Goal: Task Accomplishment & Management: Manage account settings

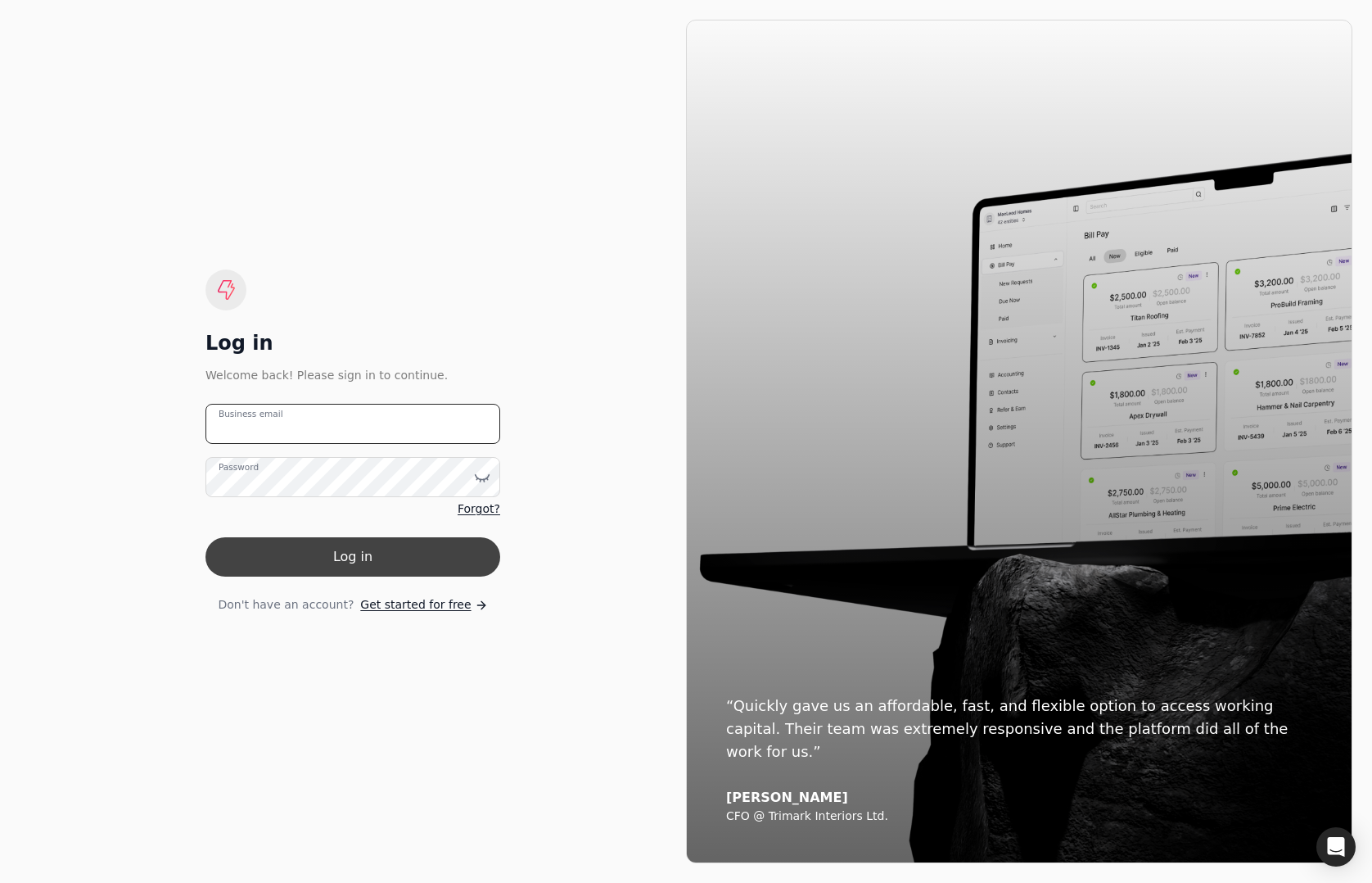
type email "[EMAIL_ADDRESS][DOMAIN_NAME]"
click at [289, 548] on button "Log in" at bounding box center [352, 557] width 294 height 39
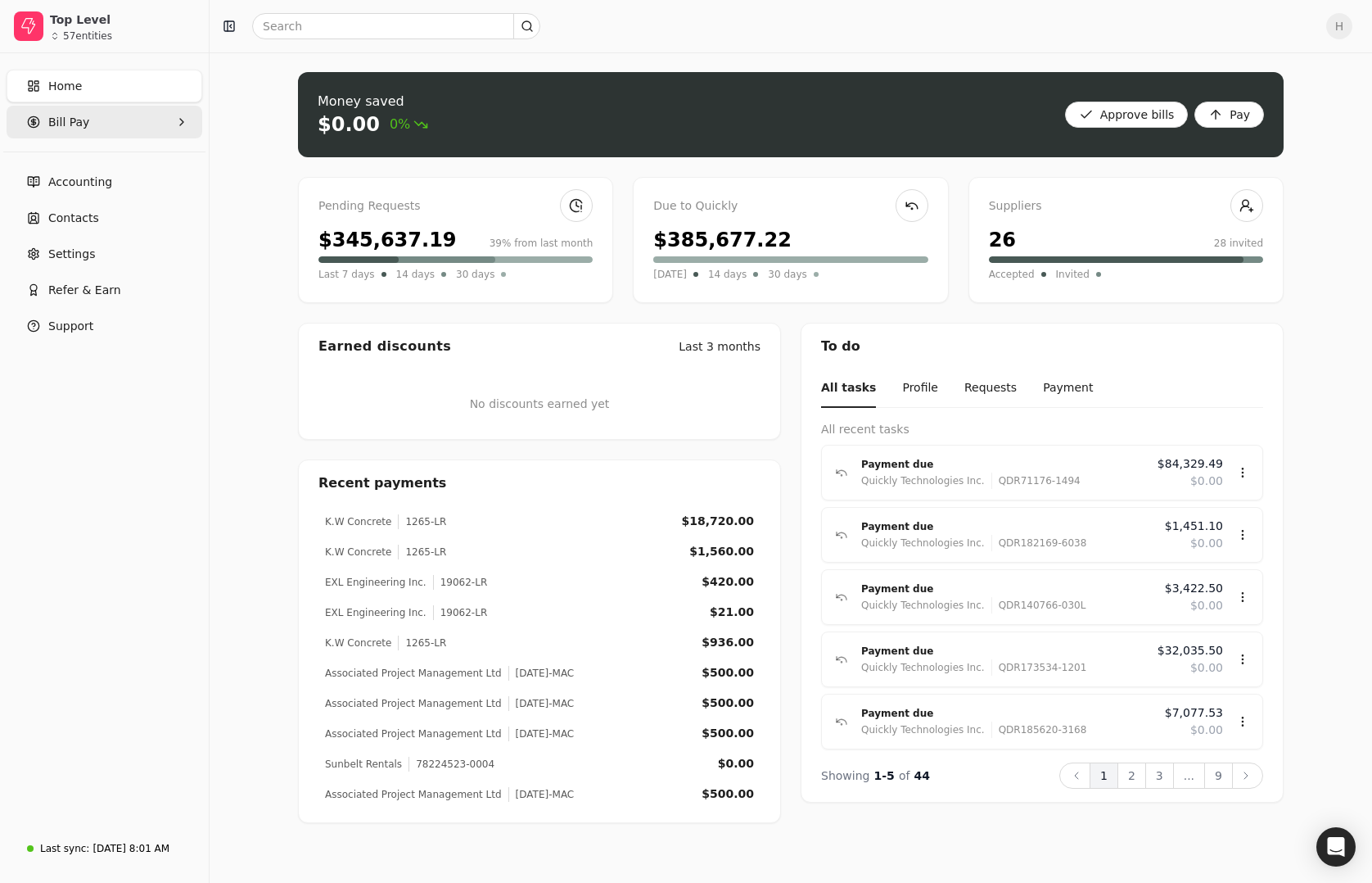
click at [77, 121] on span "Bill Pay" at bounding box center [69, 122] width 41 height 17
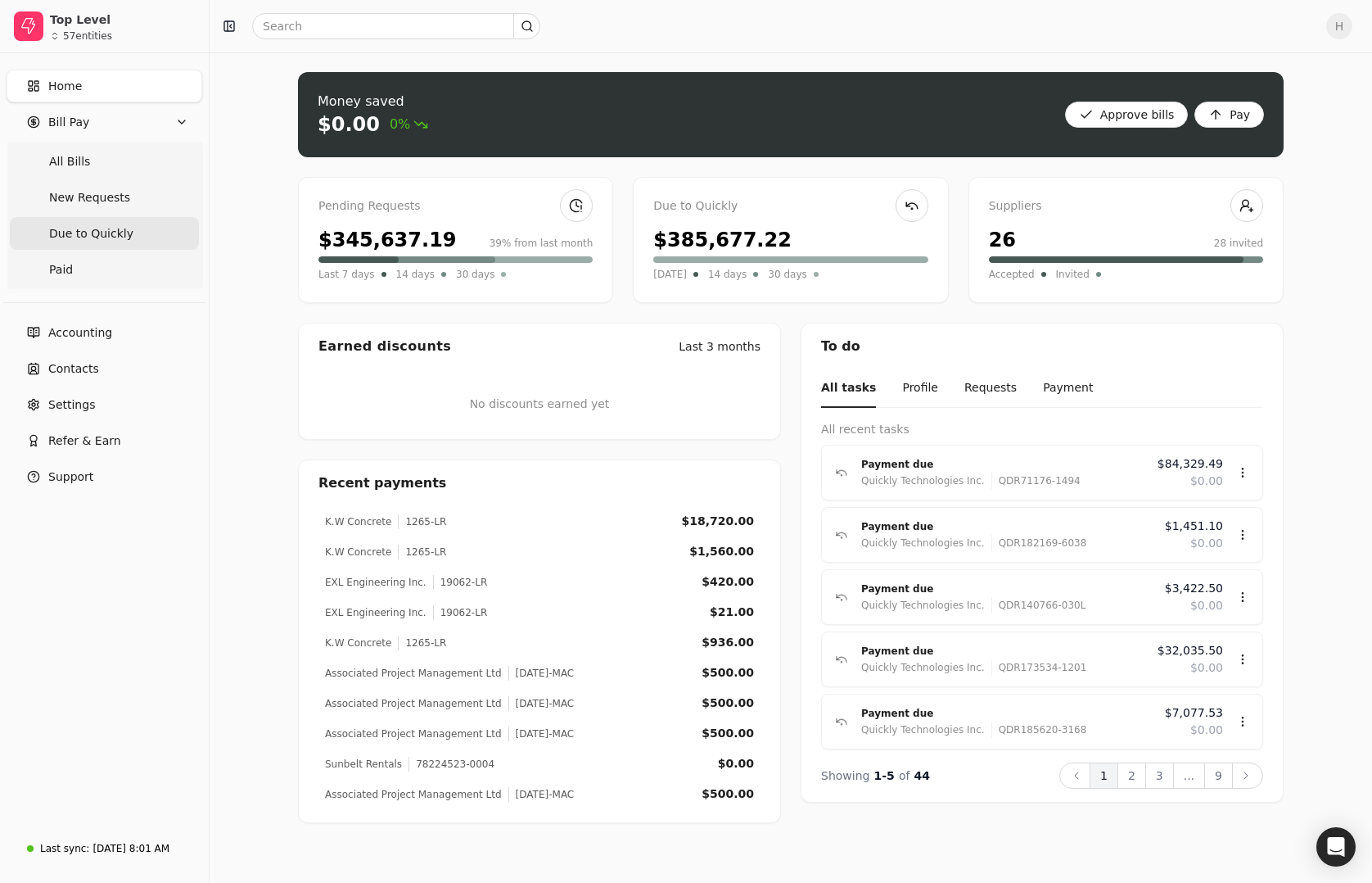
click at [92, 237] on span "Due to Quickly" at bounding box center [92, 234] width 84 height 17
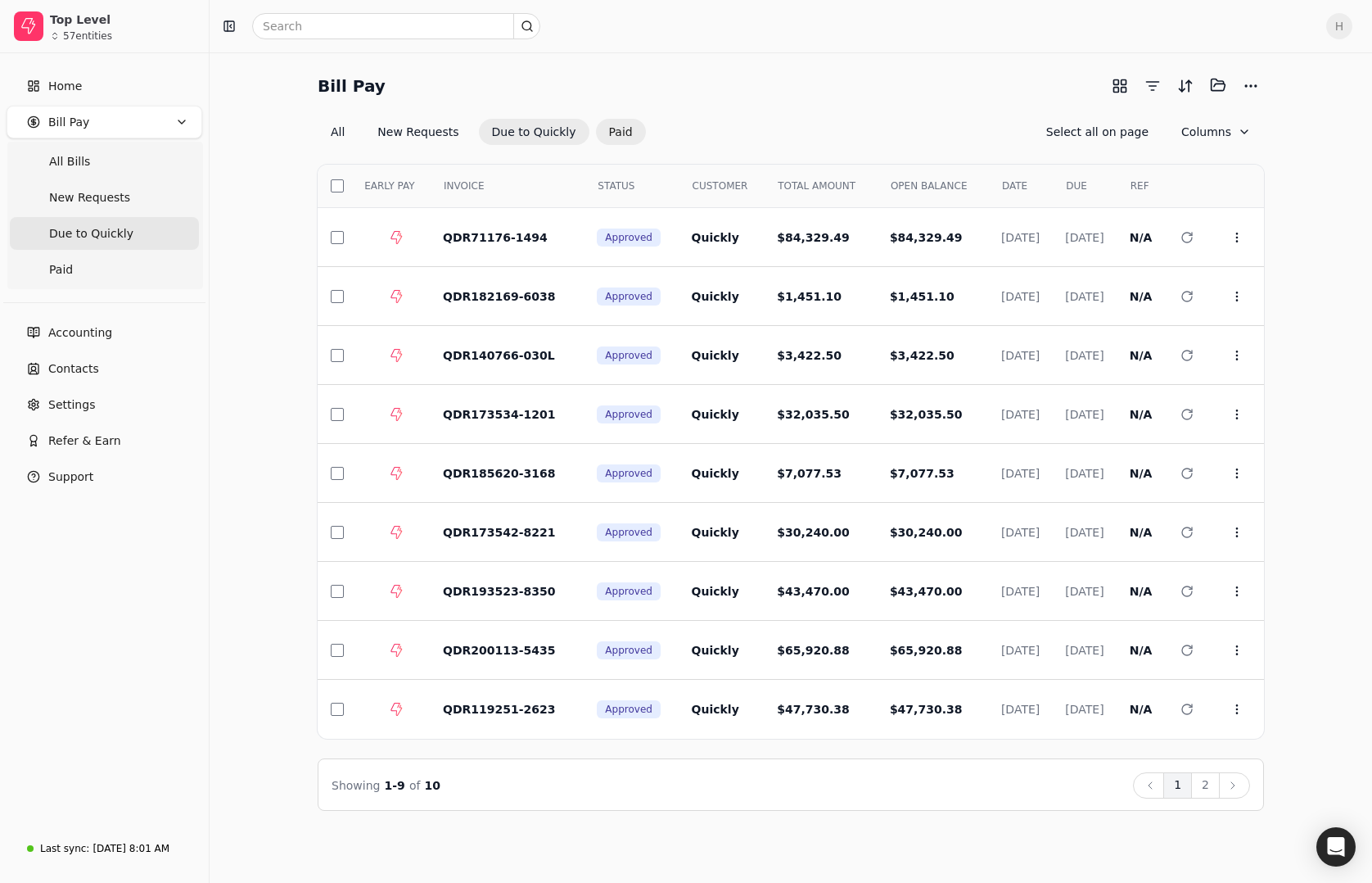
click at [598, 129] on button "Paid" at bounding box center [620, 132] width 50 height 26
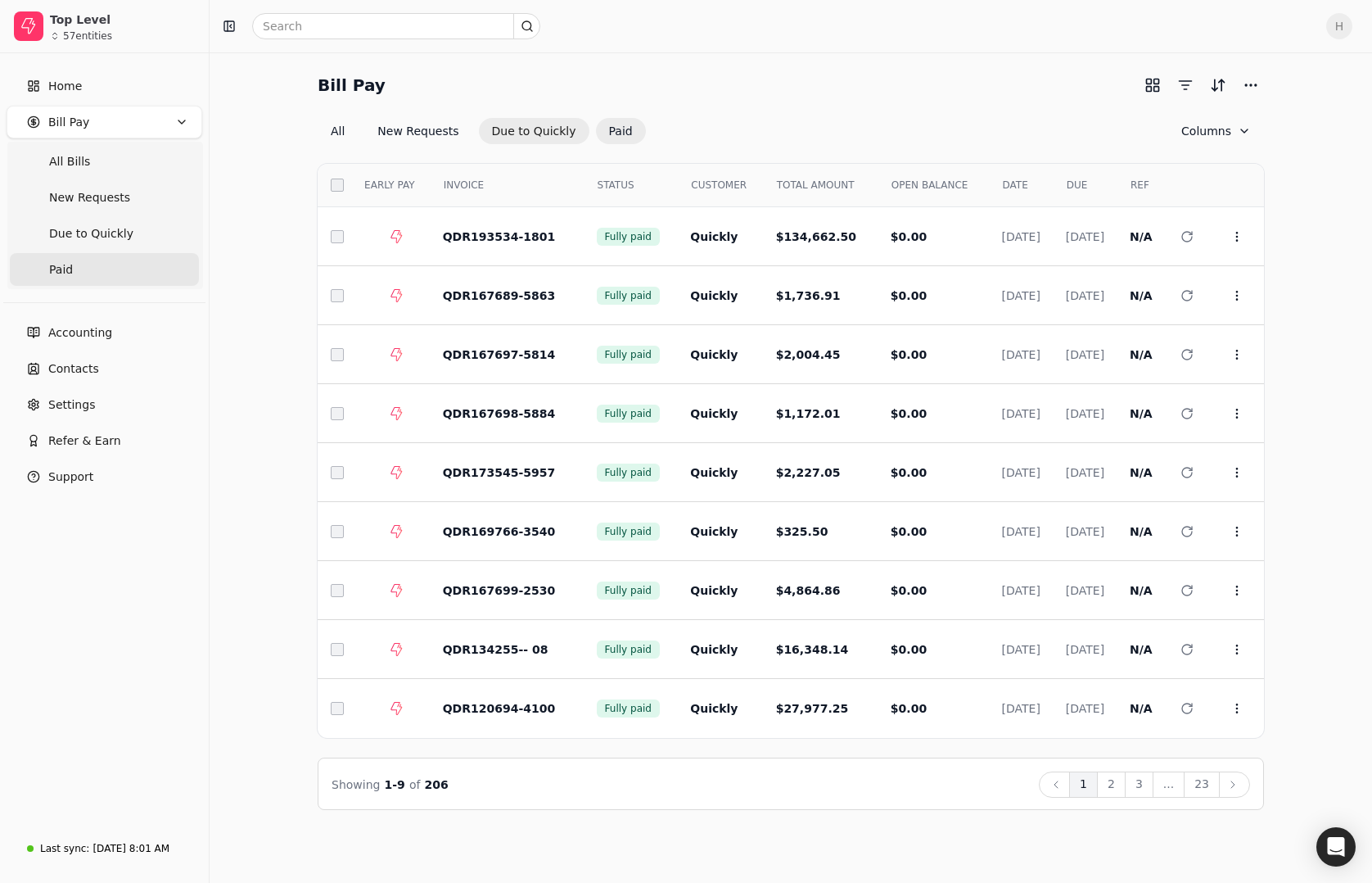
click at [535, 136] on button "Due to Quickly" at bounding box center [534, 131] width 110 height 26
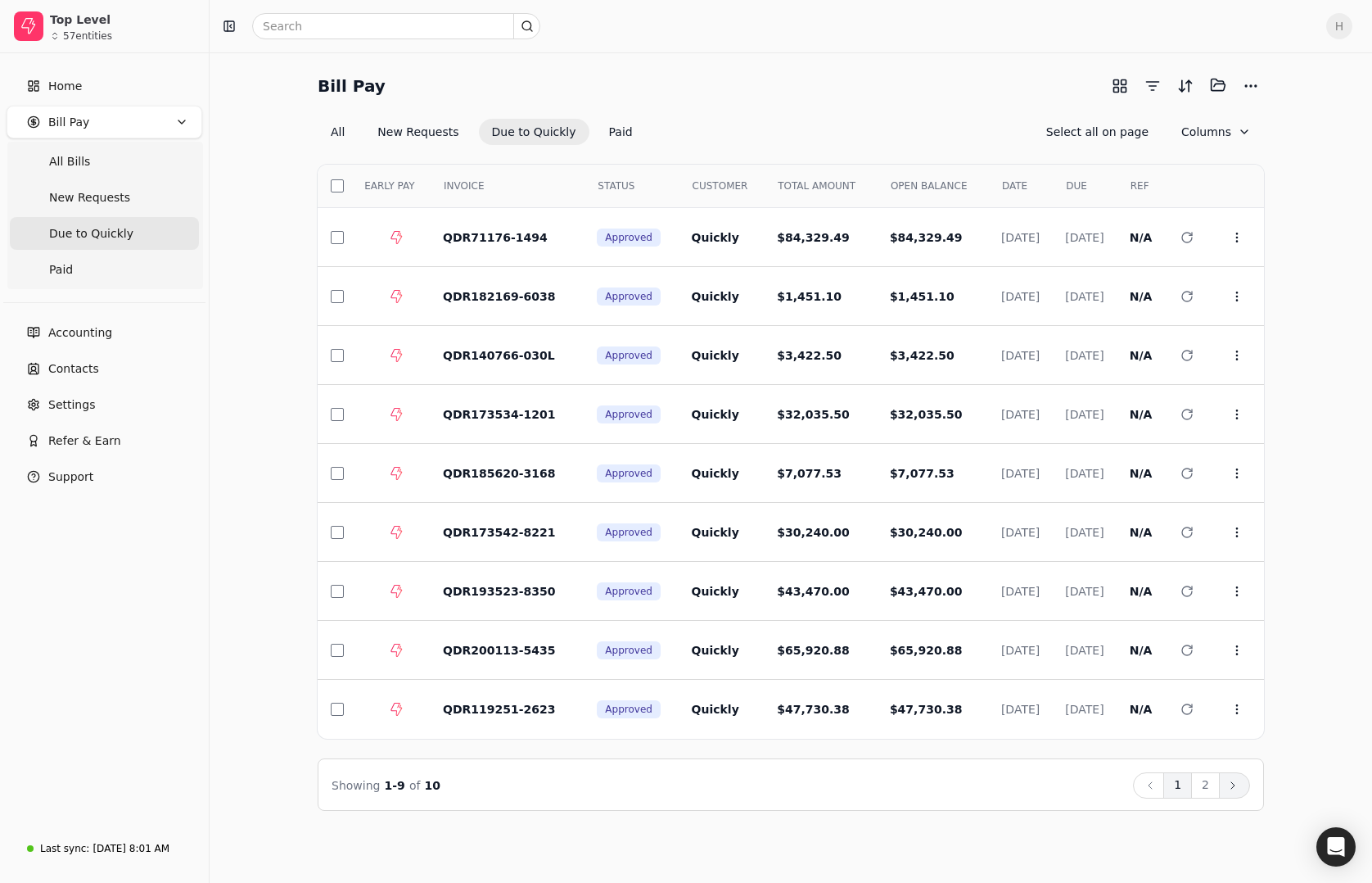
click at [1220, 786] on button "Next" at bounding box center [1234, 785] width 31 height 26
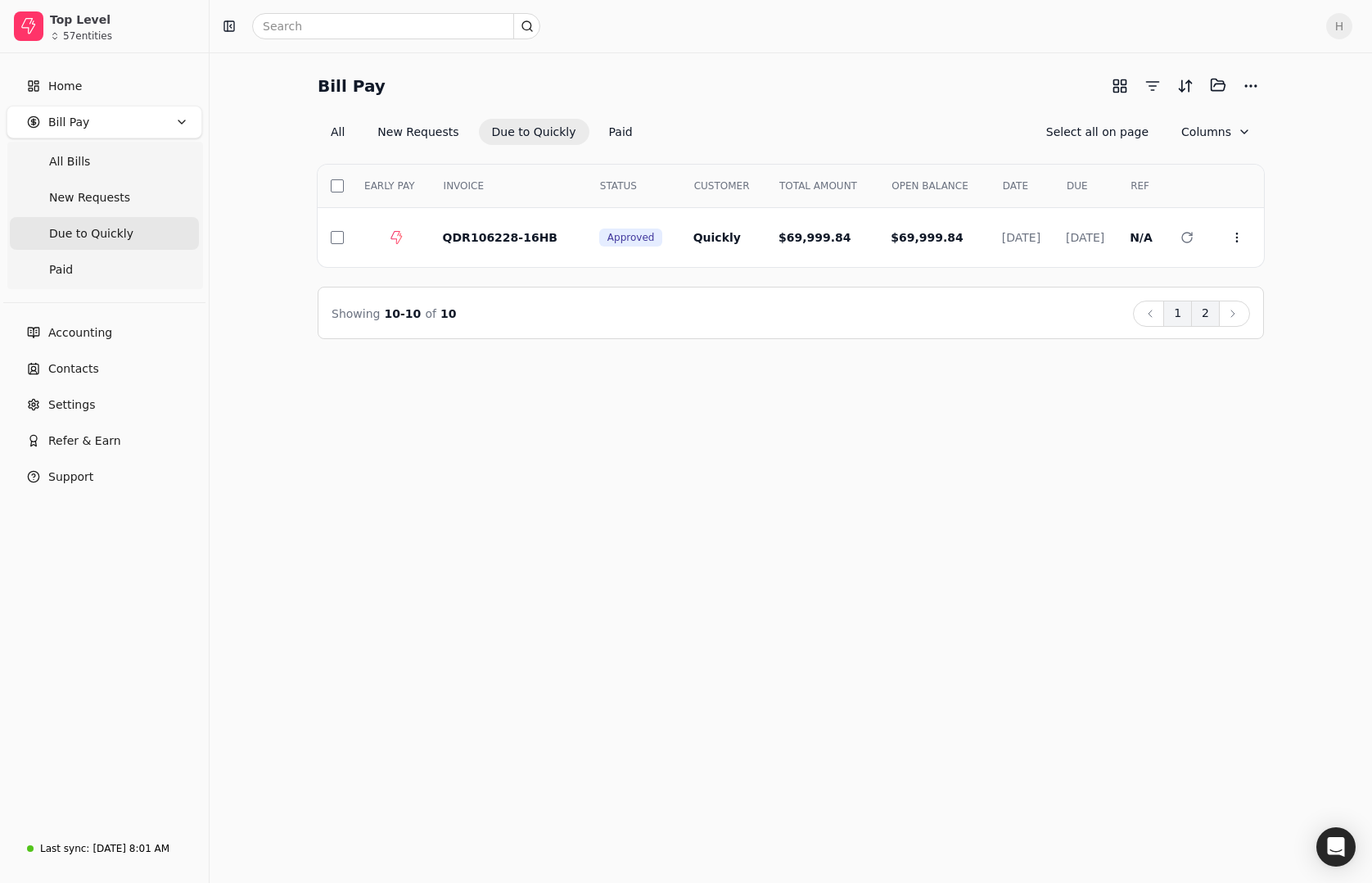
click at [1177, 318] on button "1" at bounding box center [1177, 314] width 29 height 26
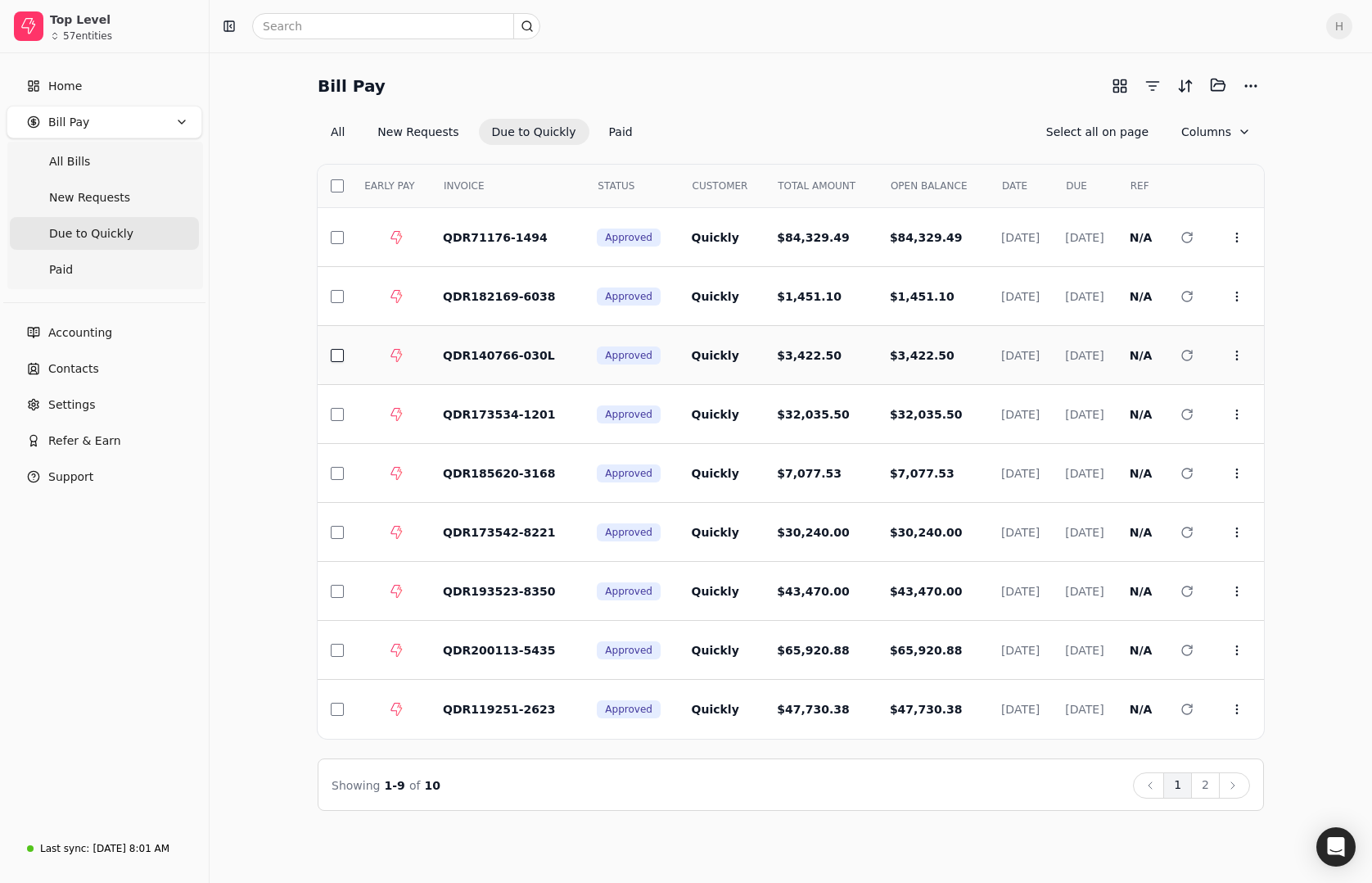
click at [341, 354] on button "button" at bounding box center [337, 355] width 13 height 13
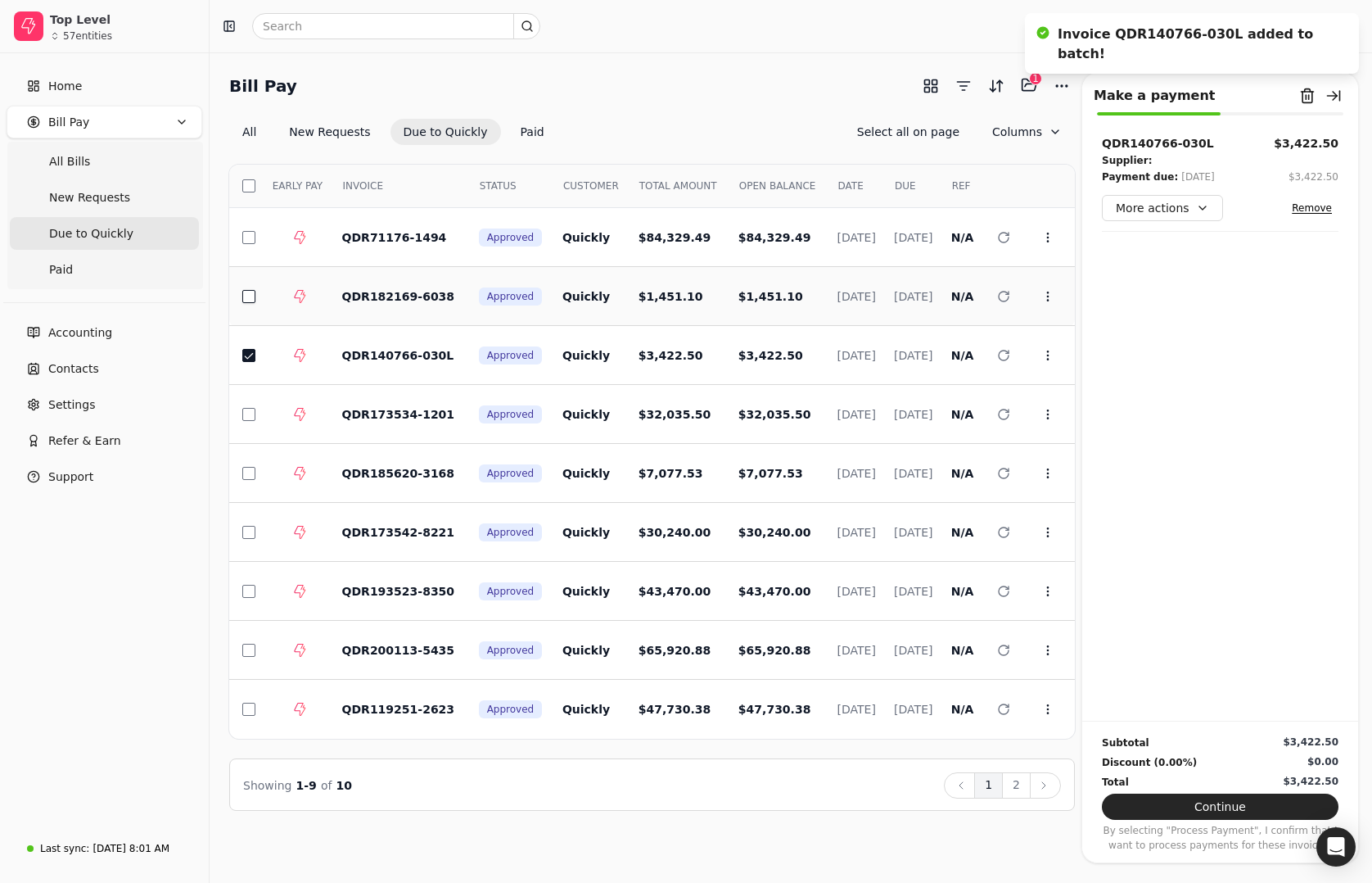
click at [252, 299] on button "button" at bounding box center [248, 296] width 13 height 13
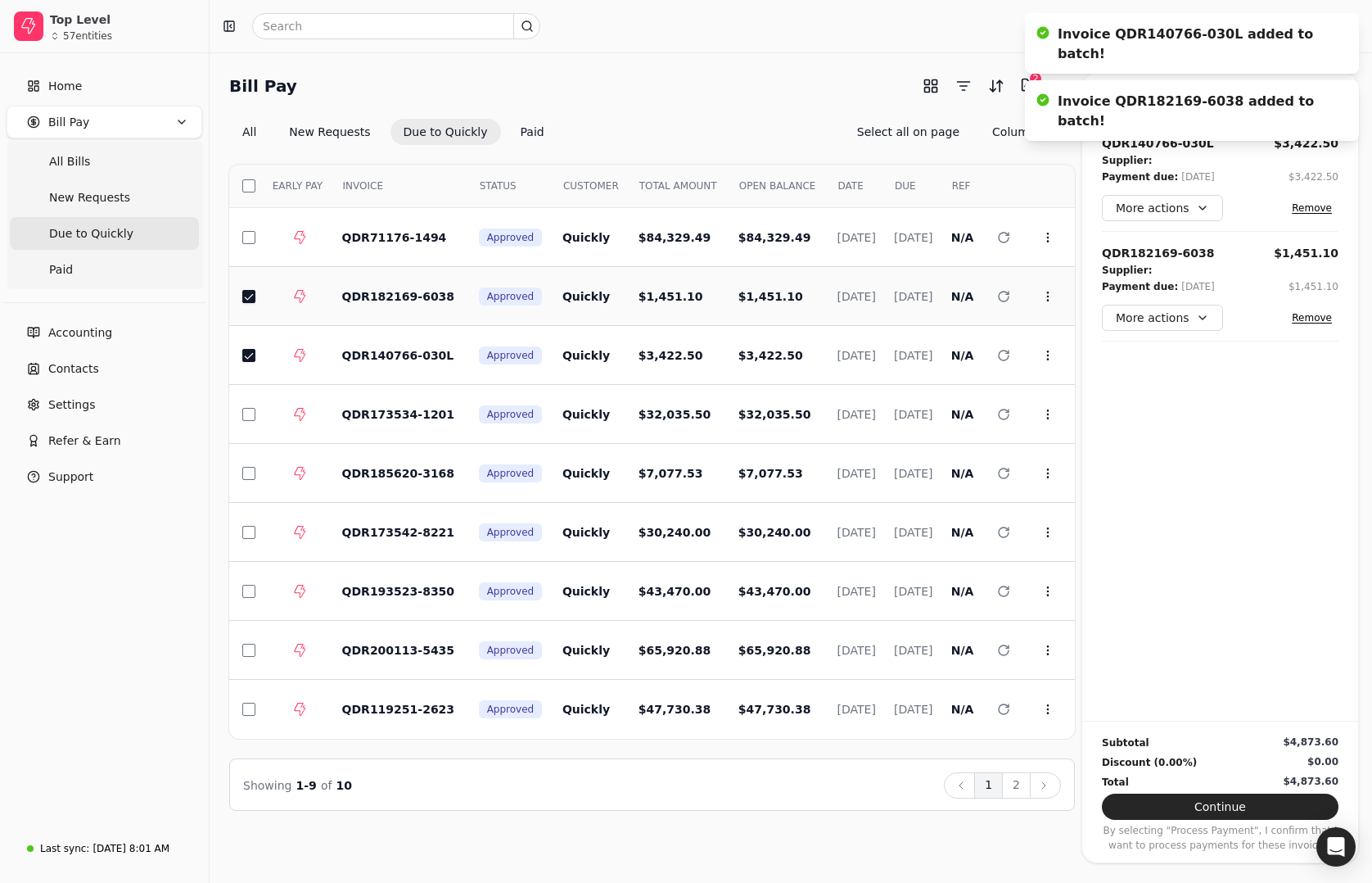
click at [250, 296] on button "button" at bounding box center [248, 296] width 13 height 13
click at [248, 352] on button "button" at bounding box center [248, 355] width 13 height 13
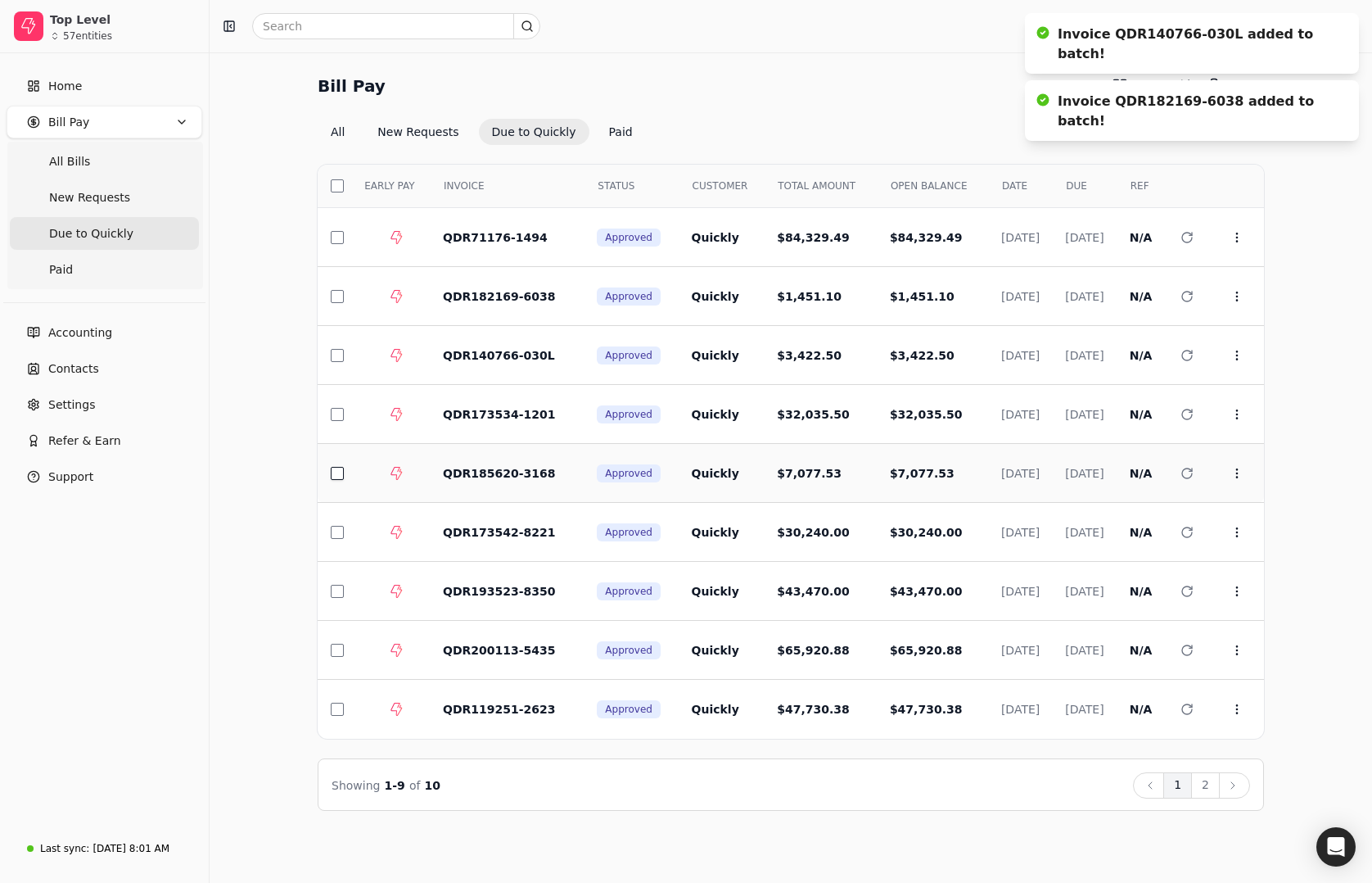
click at [334, 472] on button "button" at bounding box center [337, 473] width 13 height 13
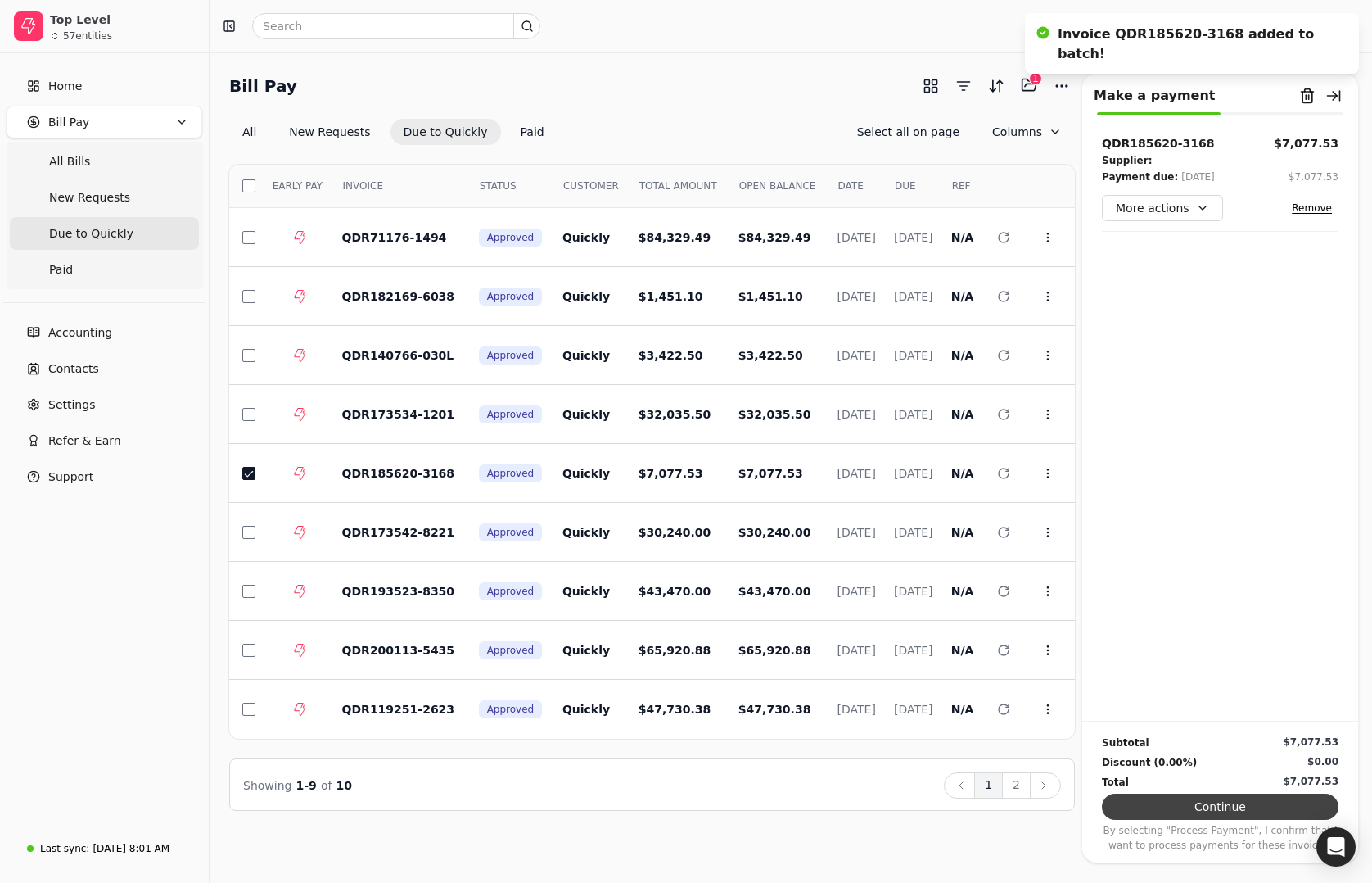
click at [1265, 801] on button "Continue" at bounding box center [1220, 806] width 236 height 26
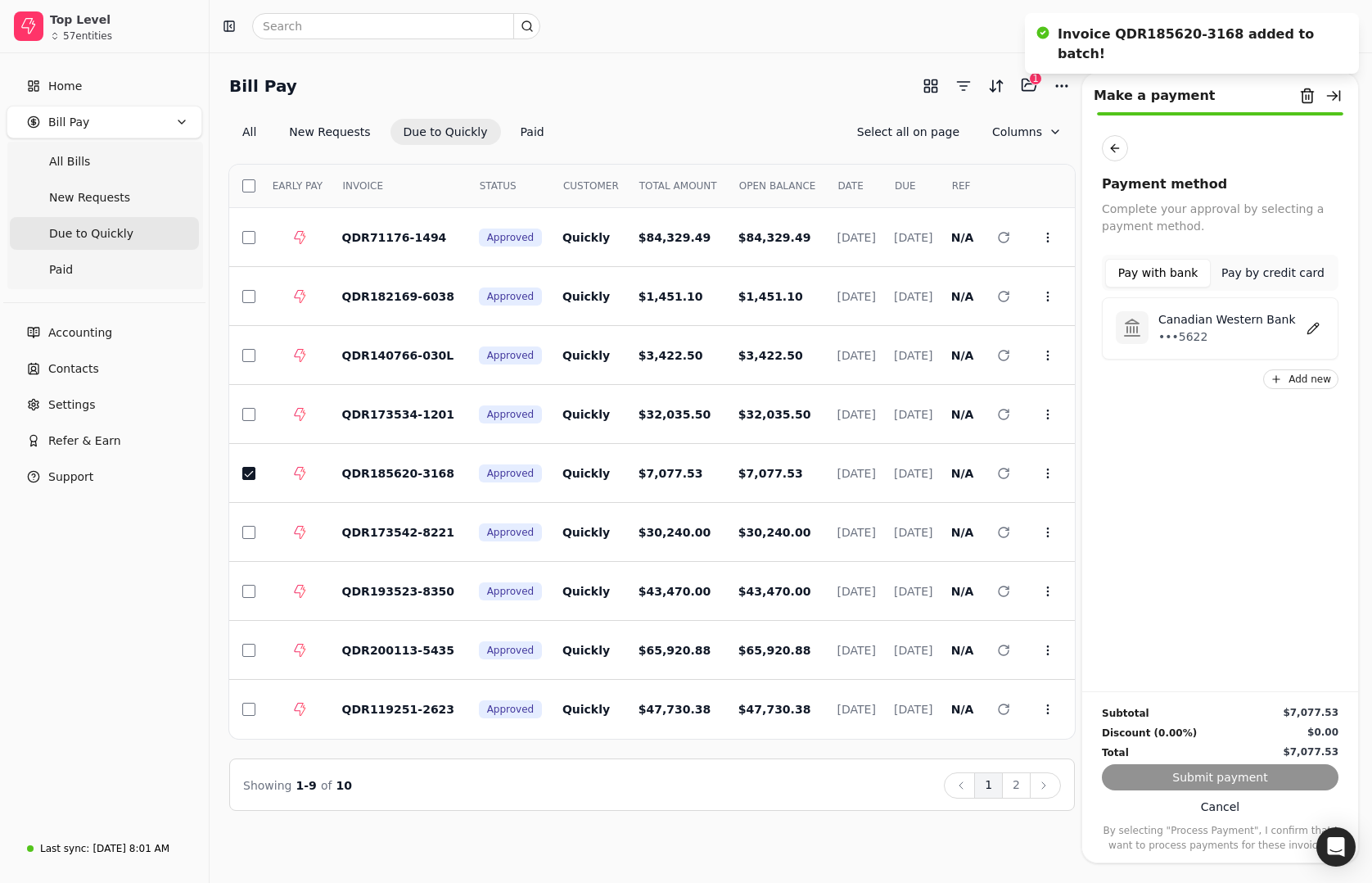
click at [1185, 329] on p "•••5622" at bounding box center [1226, 336] width 137 height 17
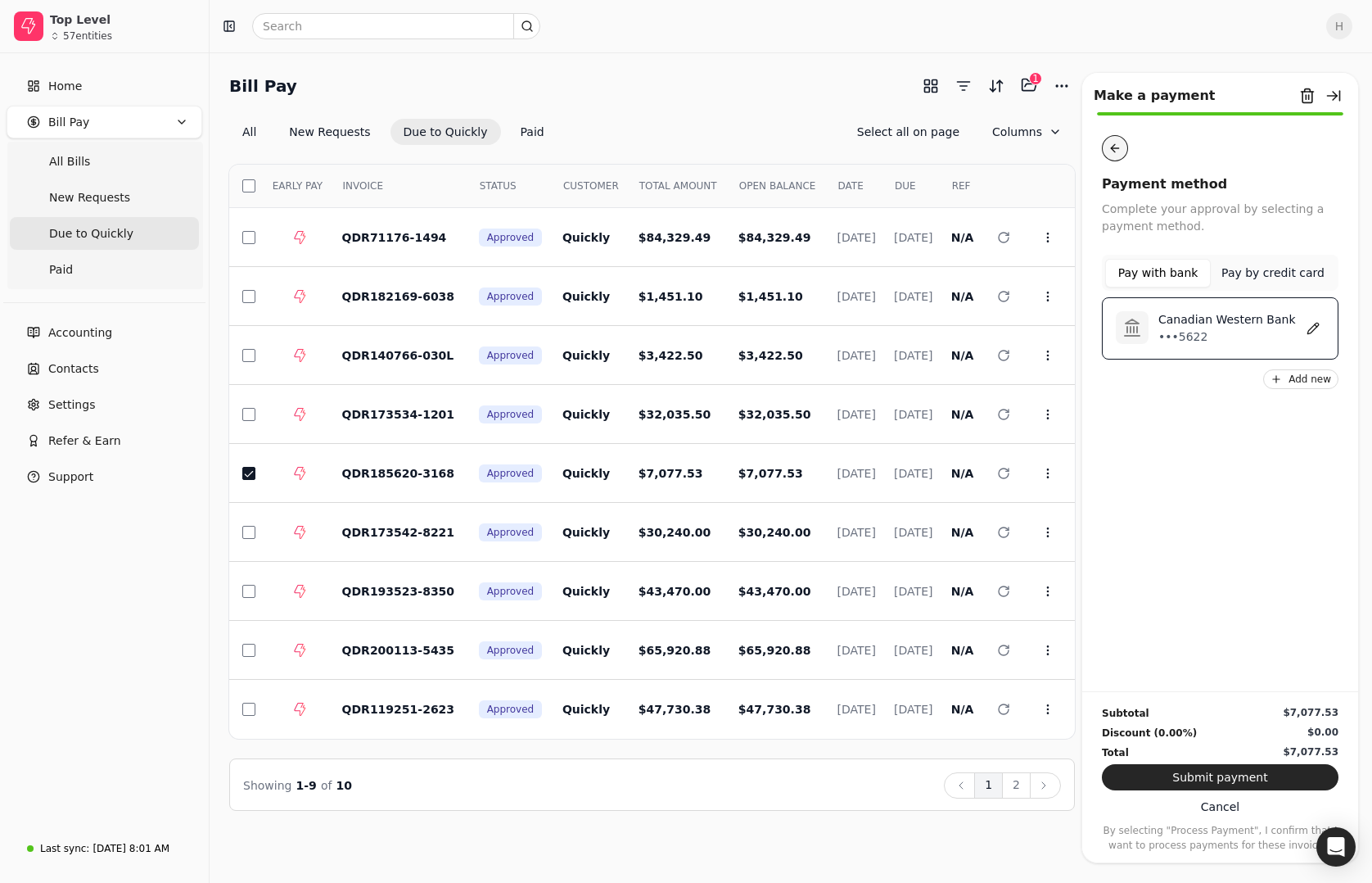
click at [1111, 156] on button "button" at bounding box center [1115, 149] width 26 height 26
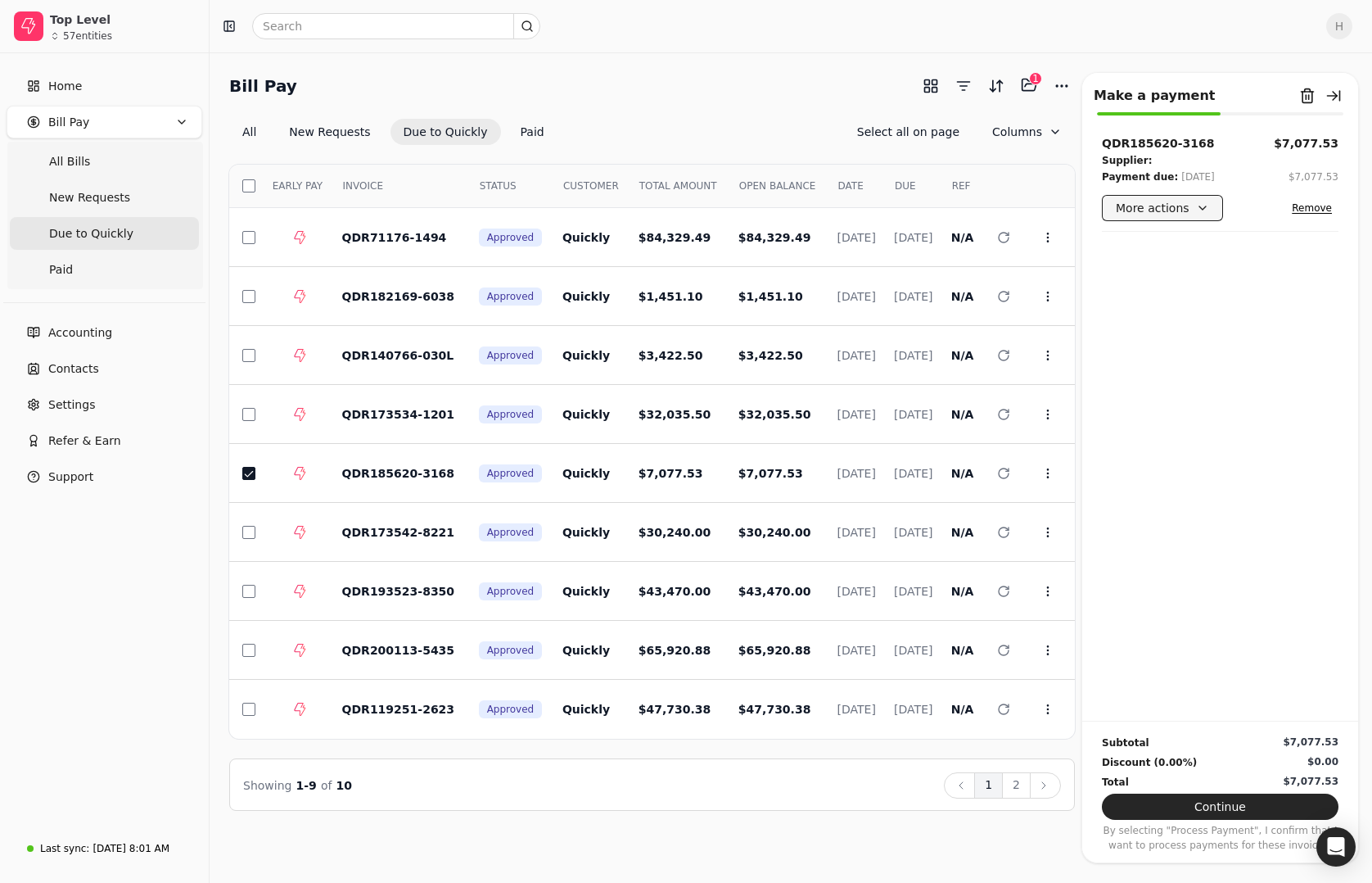
click at [1145, 208] on button "More actions" at bounding box center [1163, 208] width 121 height 26
click at [1149, 208] on button "More actions" at bounding box center [1163, 208] width 121 height 26
click at [1229, 806] on button "Continue" at bounding box center [1220, 806] width 236 height 26
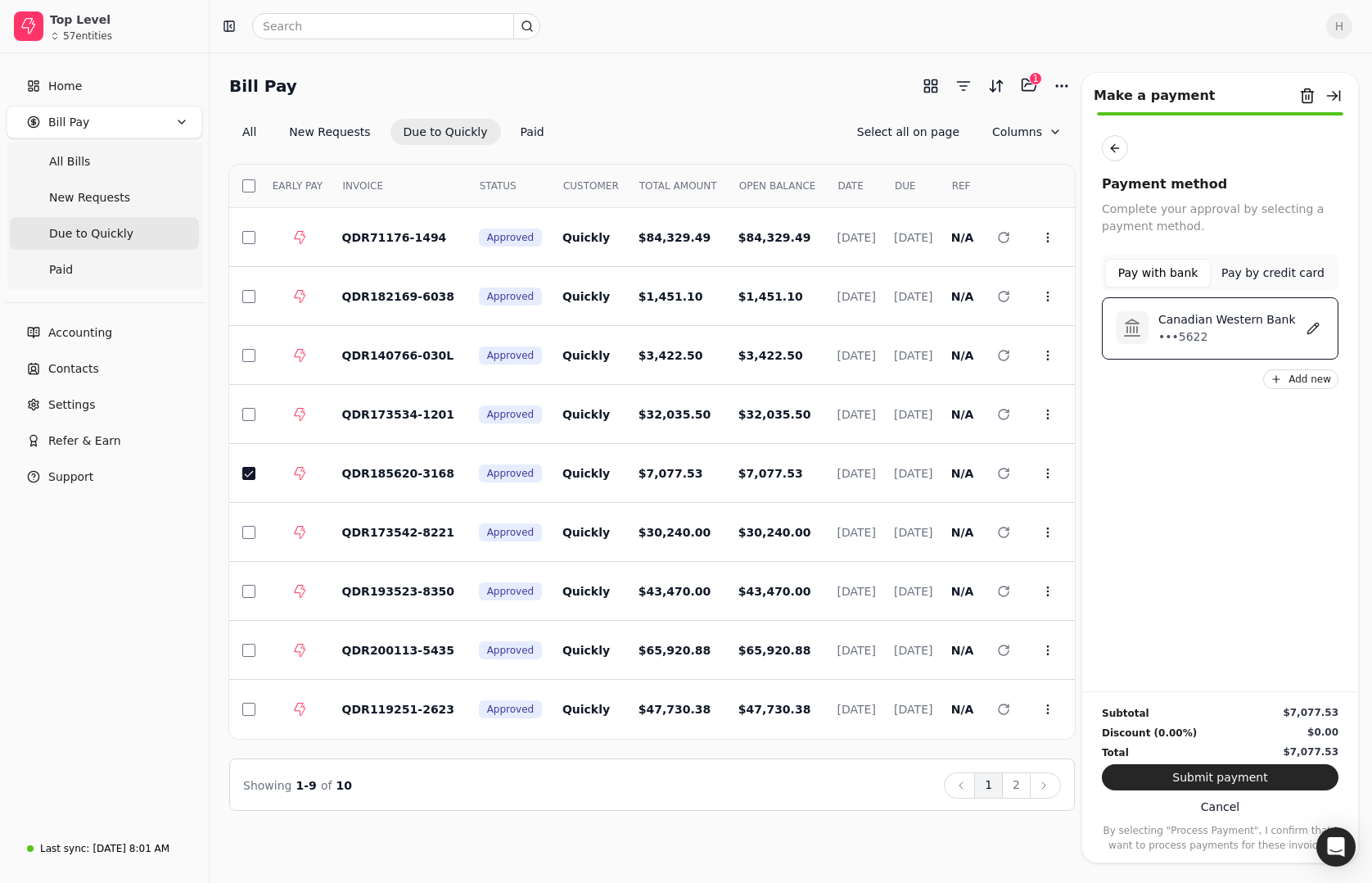
click at [1168, 325] on p "Canadian Western Bank" at bounding box center [1226, 320] width 137 height 17
click at [1215, 778] on button "Submit payment" at bounding box center [1220, 777] width 236 height 26
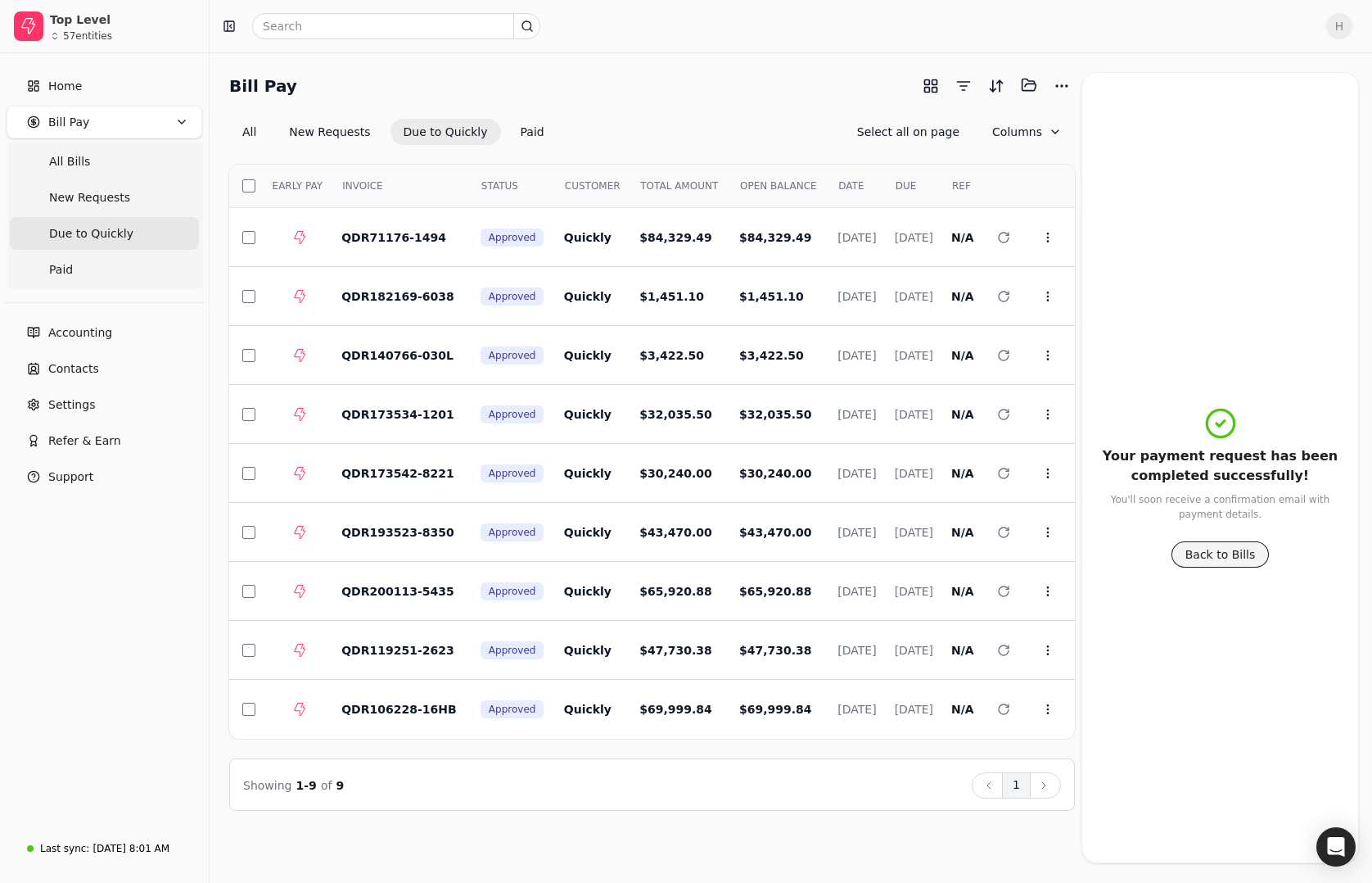
click at [1199, 558] on button "Back to Bills" at bounding box center [1220, 554] width 98 height 26
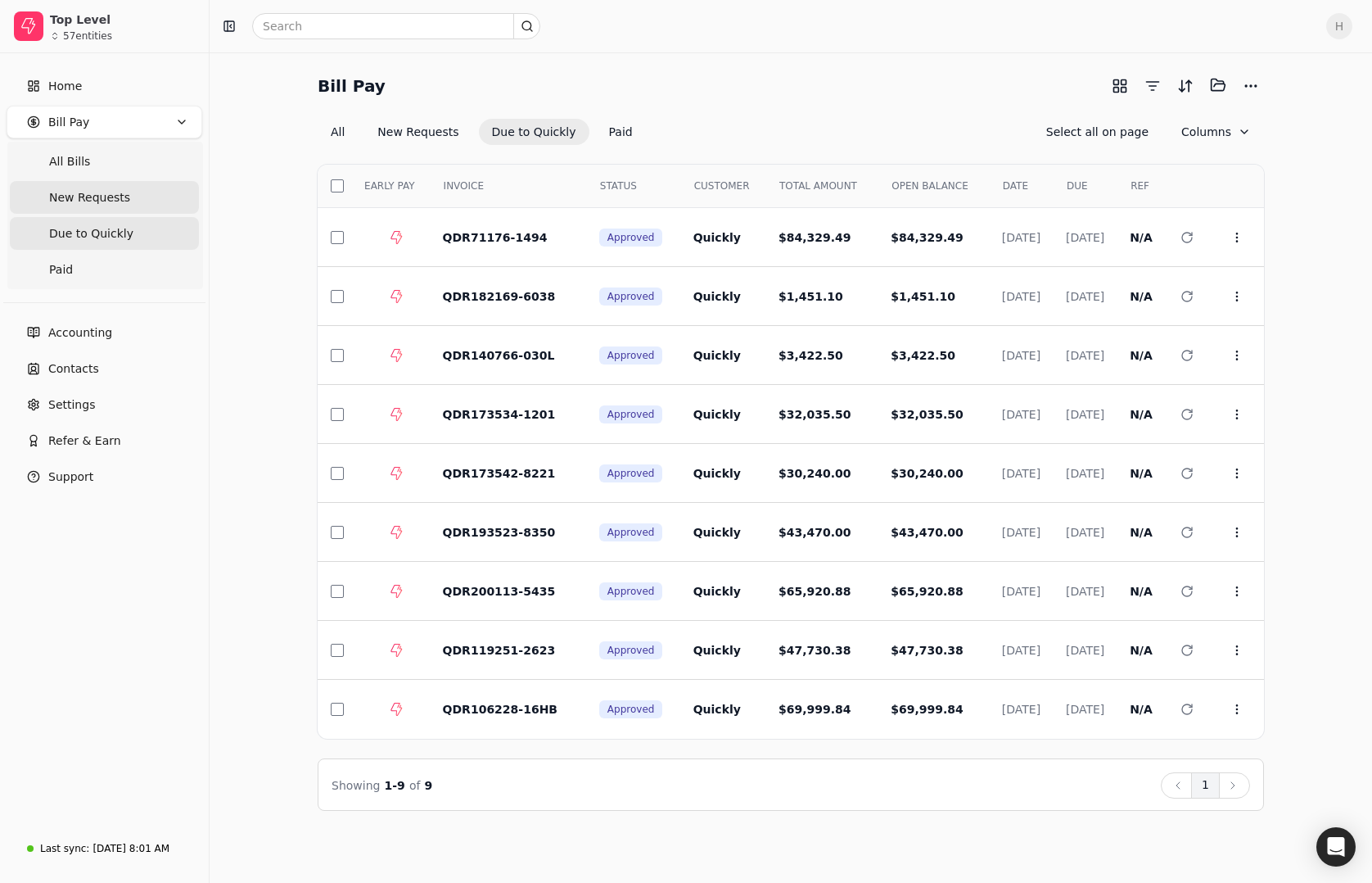
click at [141, 195] on Requests "New Requests" at bounding box center [105, 197] width 189 height 33
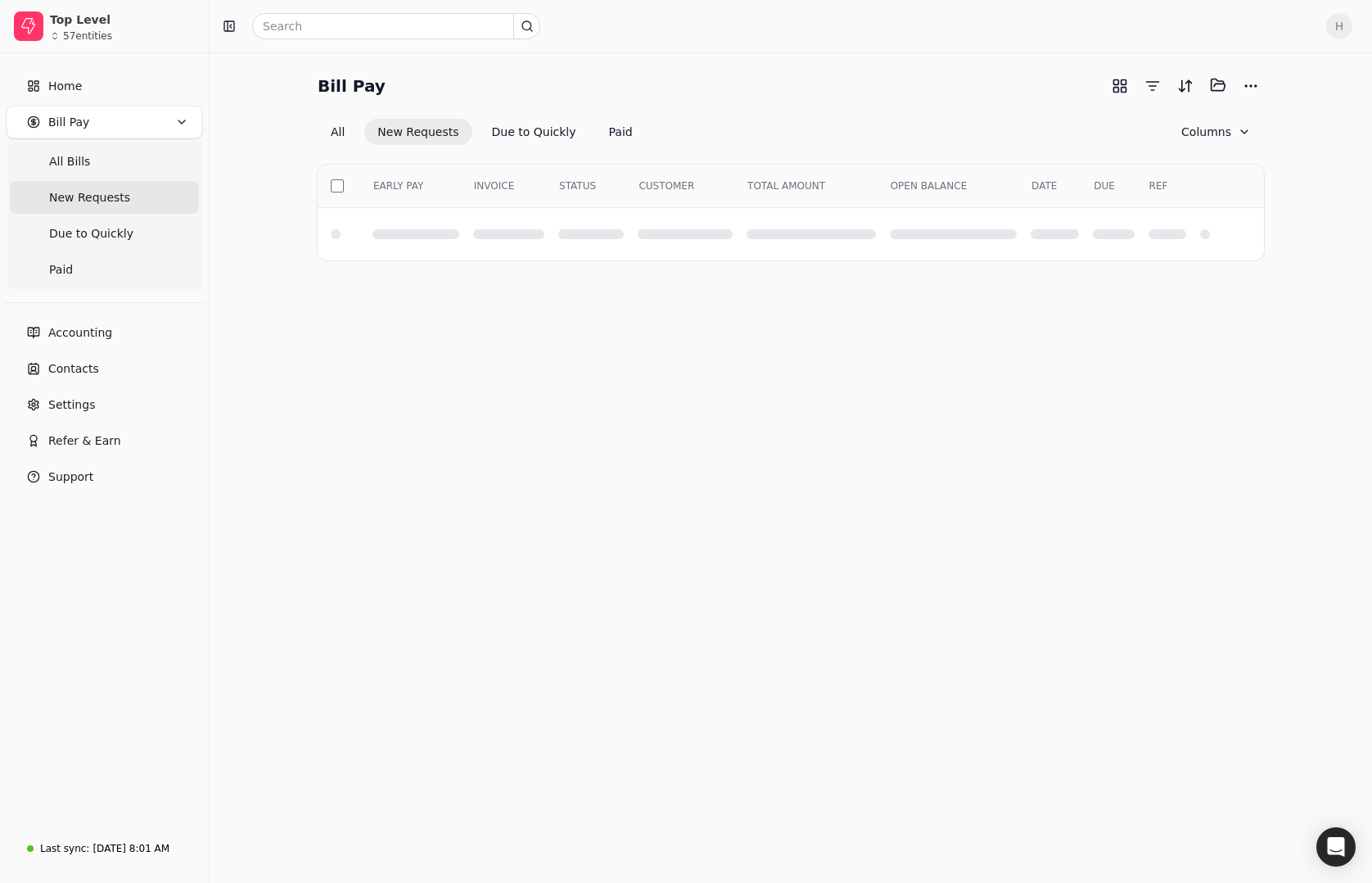
click at [383, 124] on button "New Requests" at bounding box center [417, 132] width 107 height 26
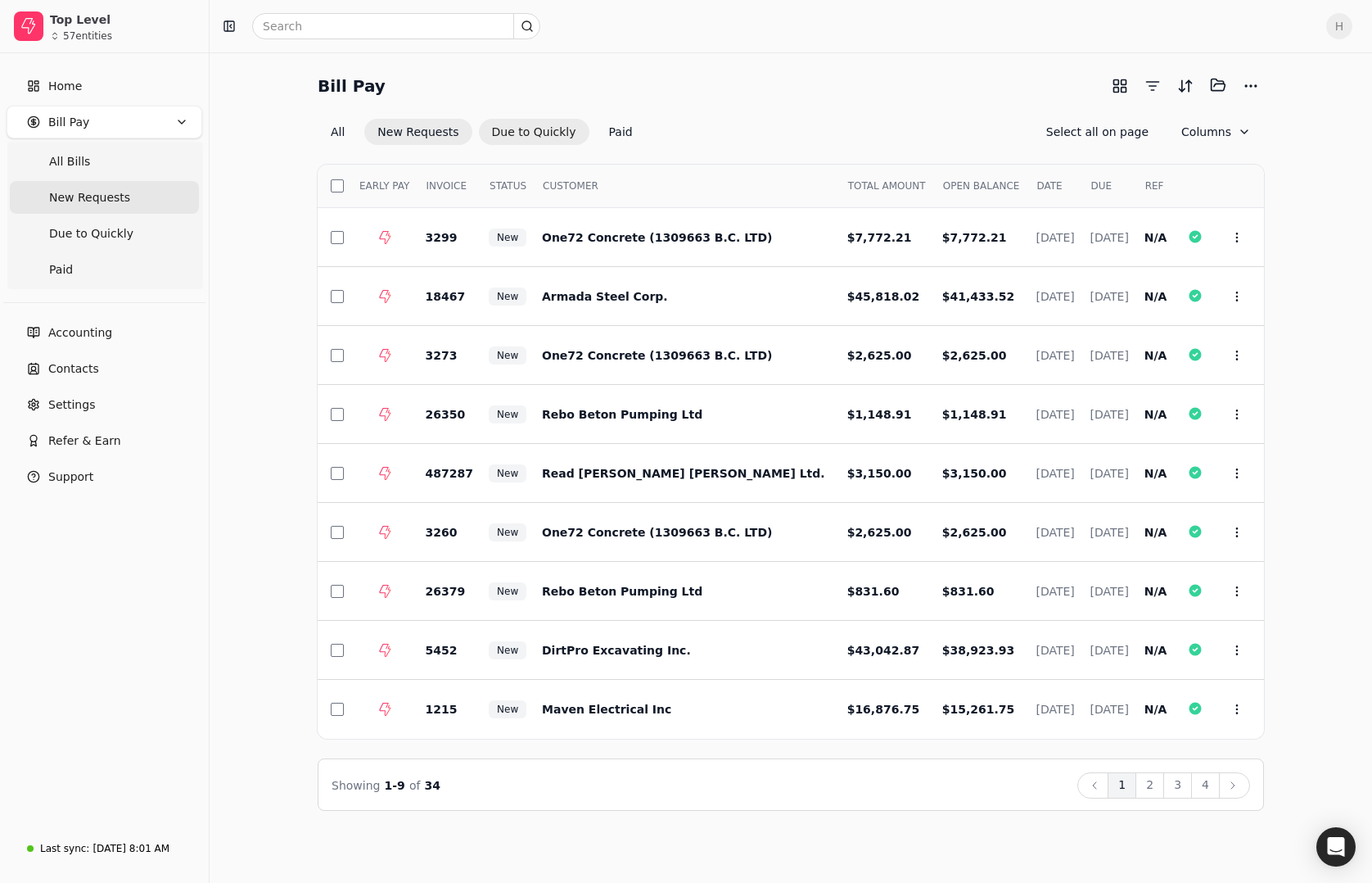
click at [491, 127] on button "Due to Quickly" at bounding box center [534, 132] width 110 height 26
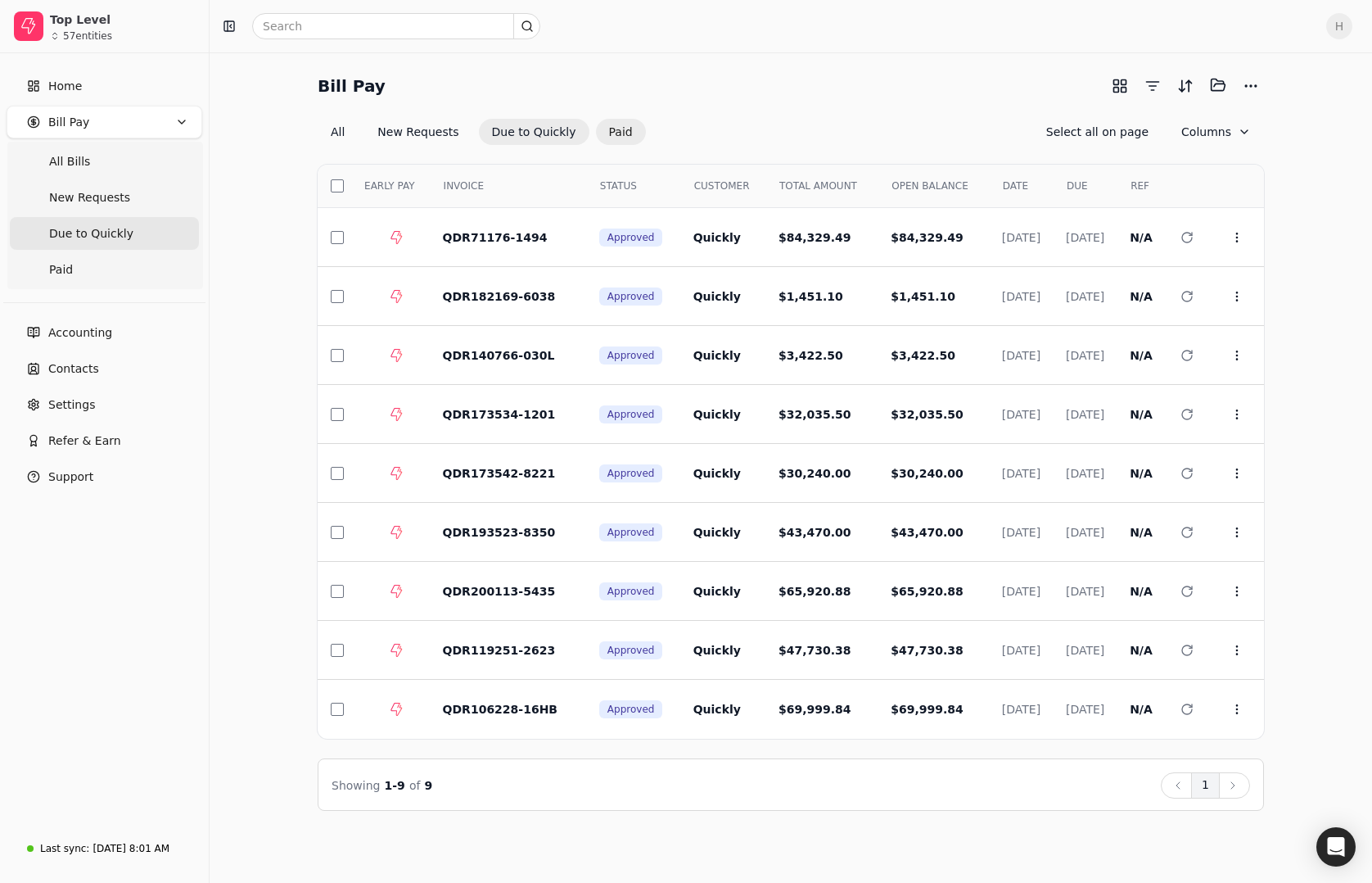
click at [596, 131] on button "Paid" at bounding box center [620, 132] width 50 height 26
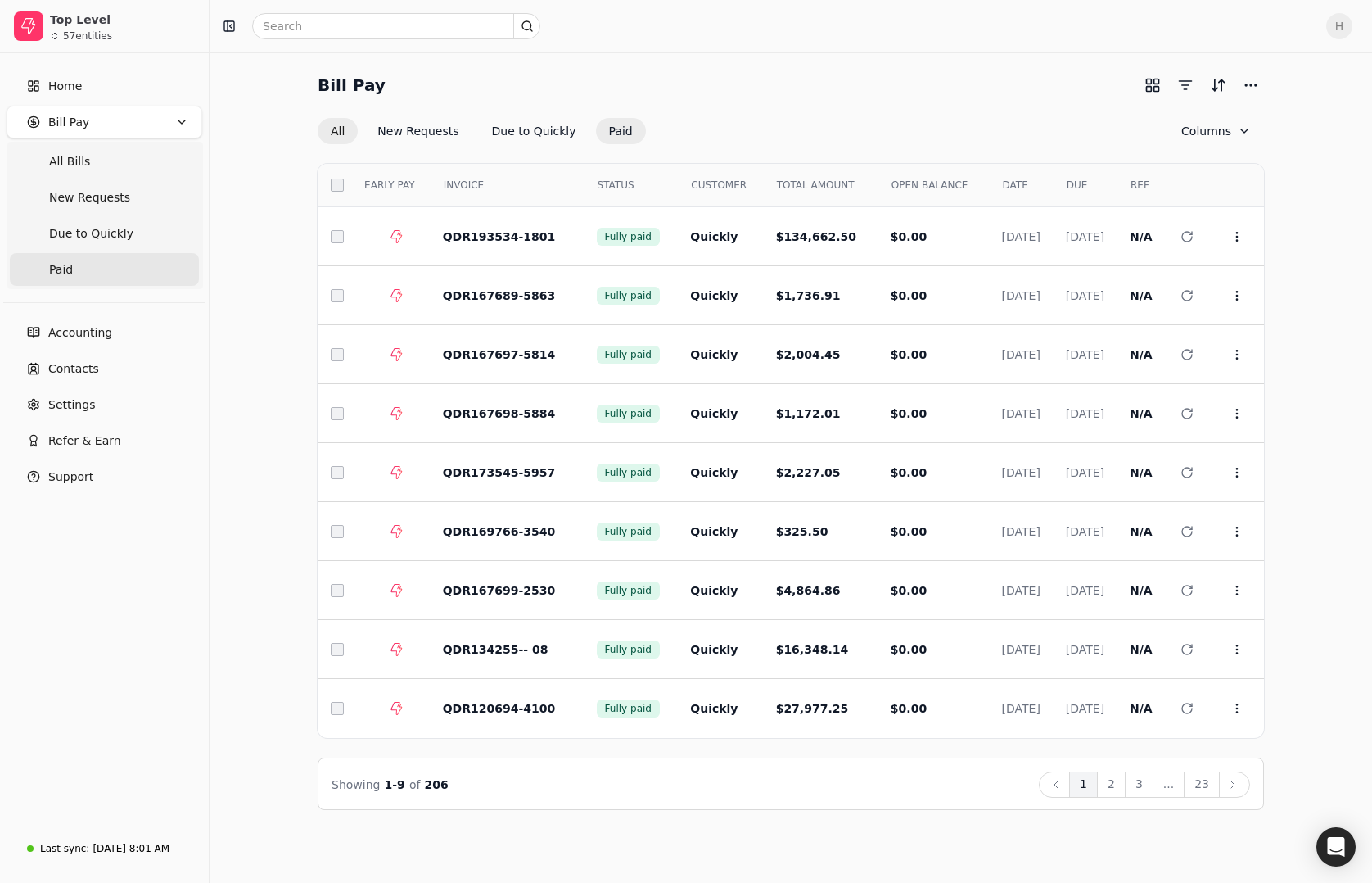
click at [355, 136] on button "All" at bounding box center [337, 131] width 40 height 26
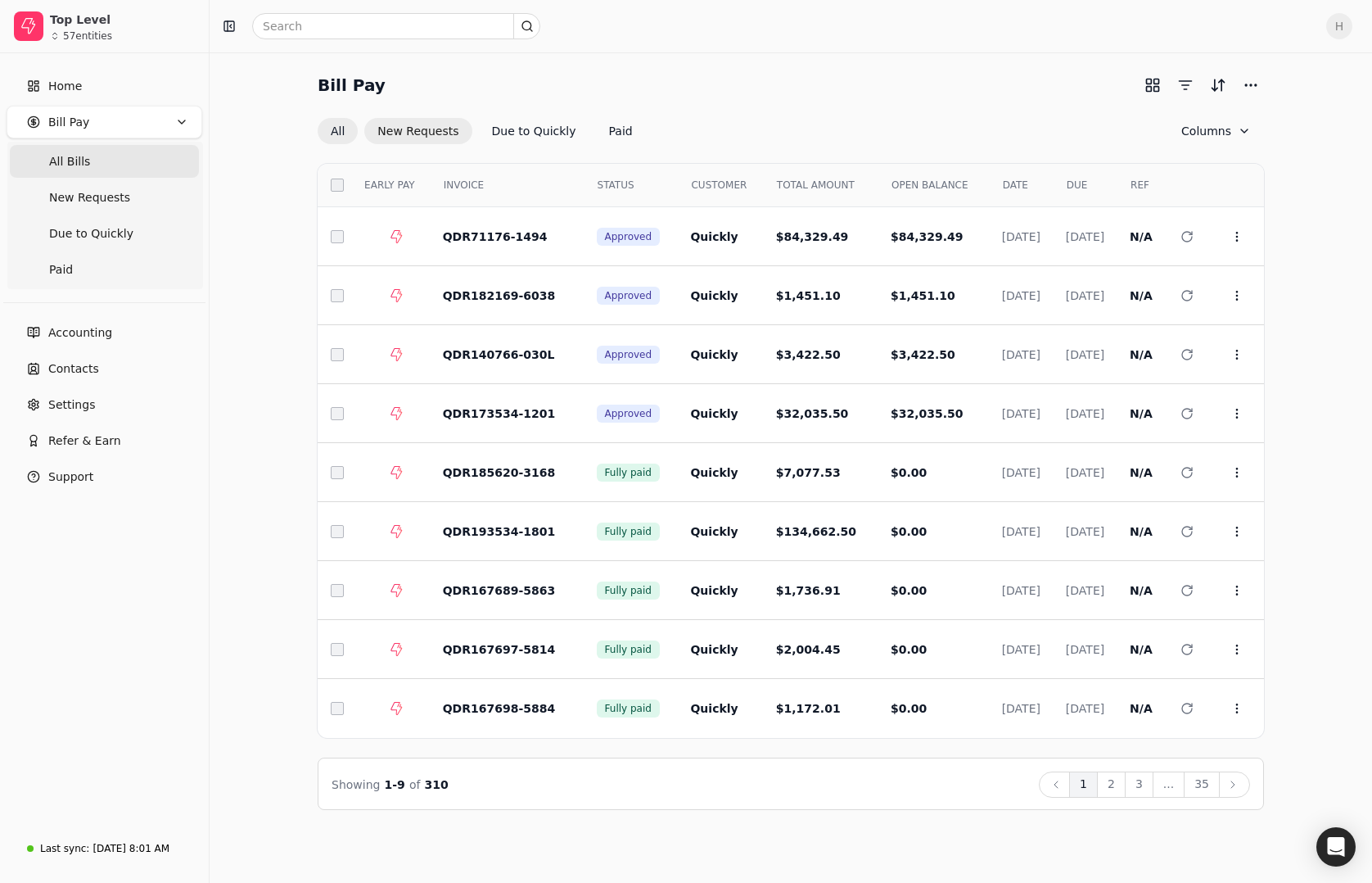
click at [430, 141] on button "New Requests" at bounding box center [417, 131] width 107 height 26
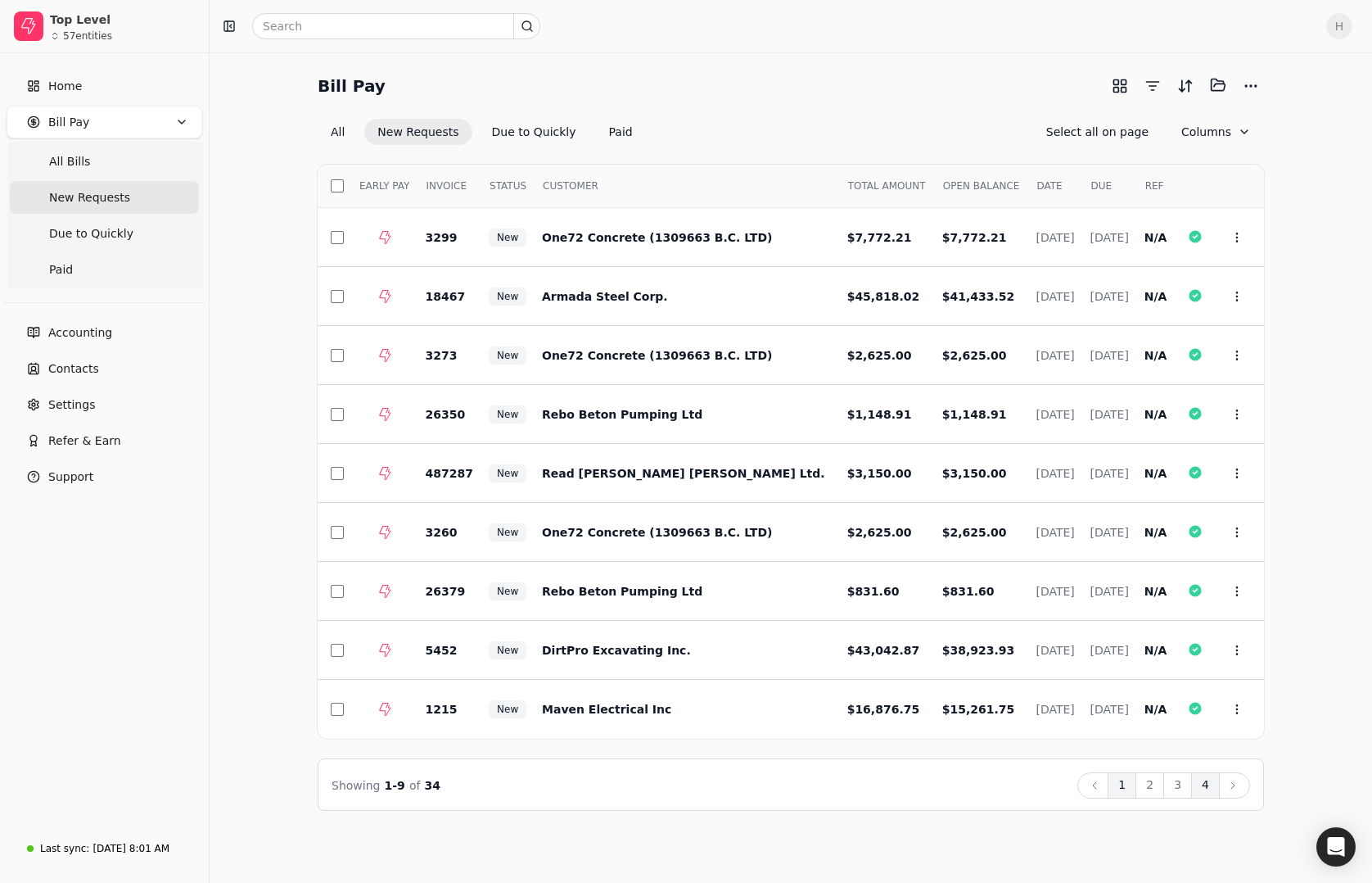
click at [1208, 777] on button "4" at bounding box center [1205, 785] width 29 height 26
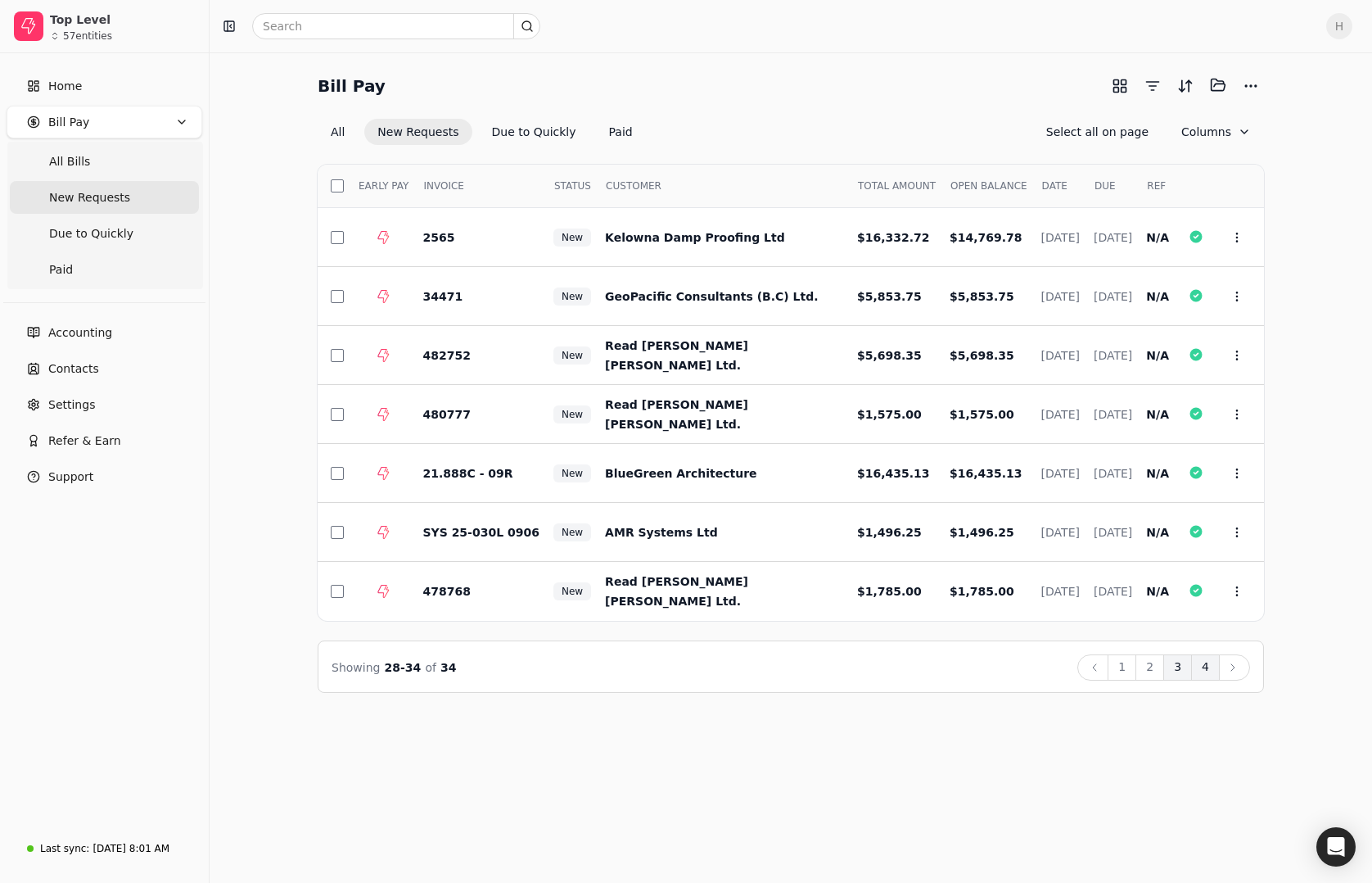
click at [1181, 663] on button "3" at bounding box center [1177, 667] width 29 height 26
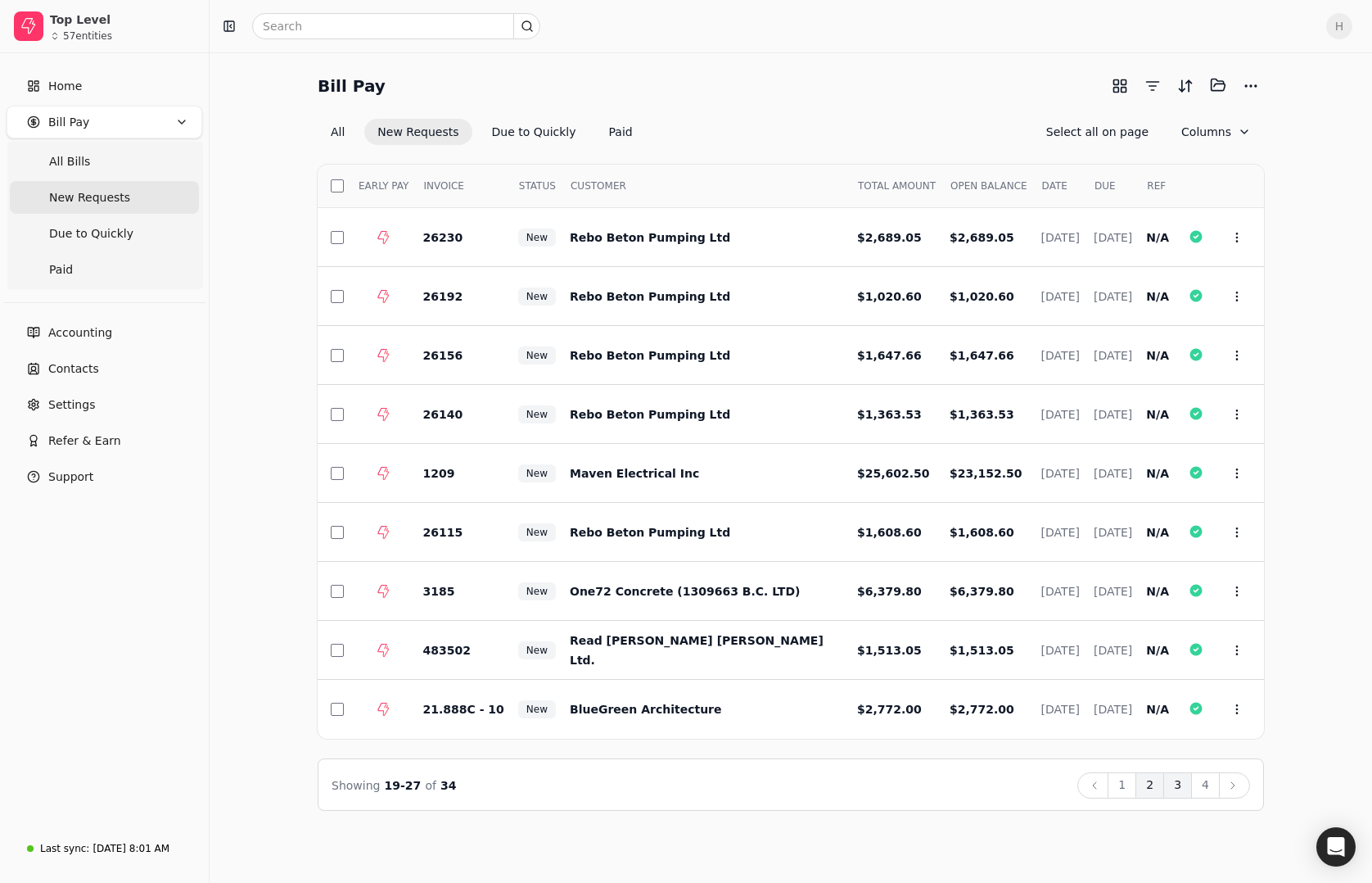
click at [1148, 780] on button "2" at bounding box center [1149, 785] width 29 height 26
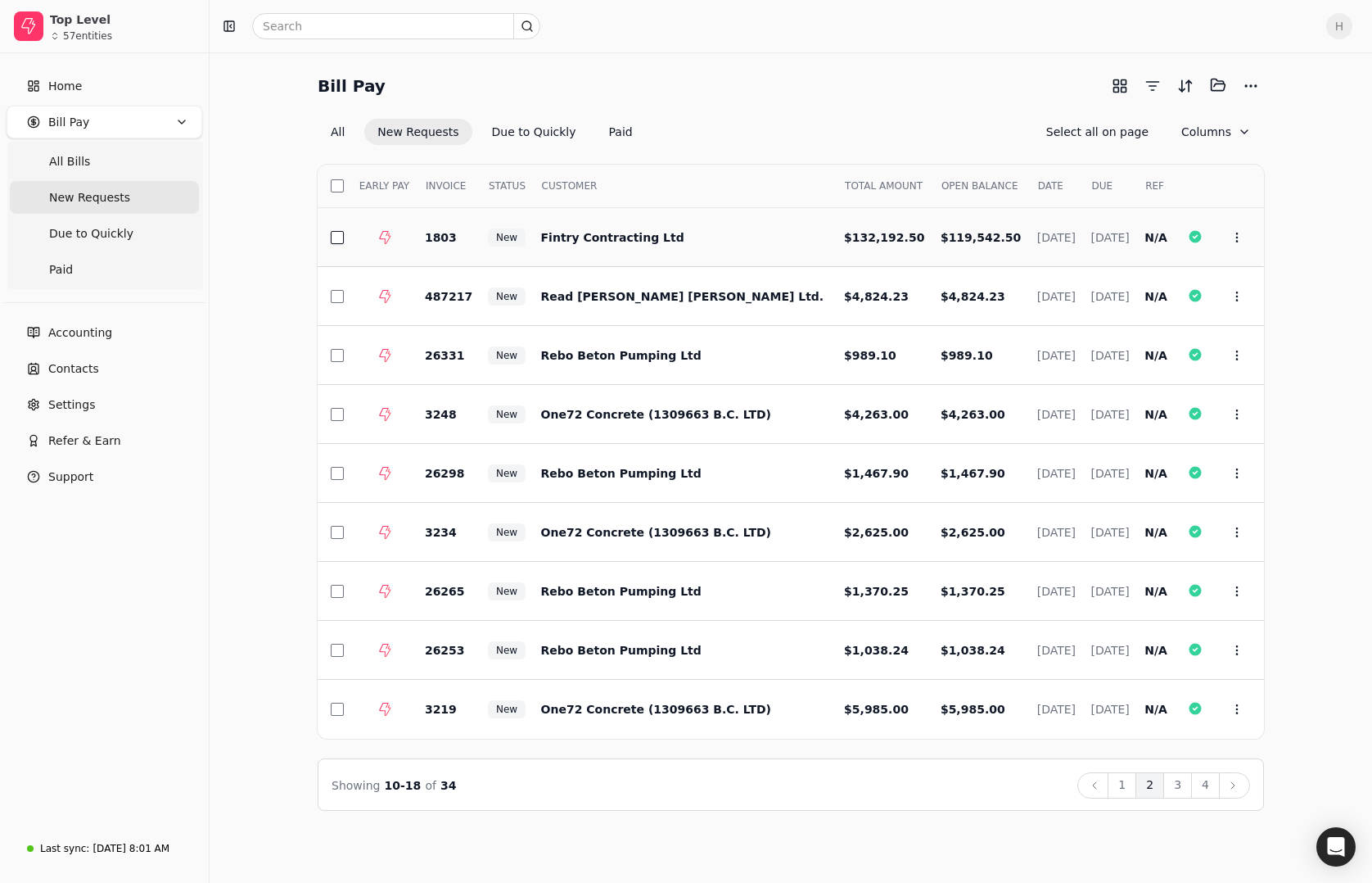
click at [332, 234] on button "button" at bounding box center [337, 237] width 13 height 13
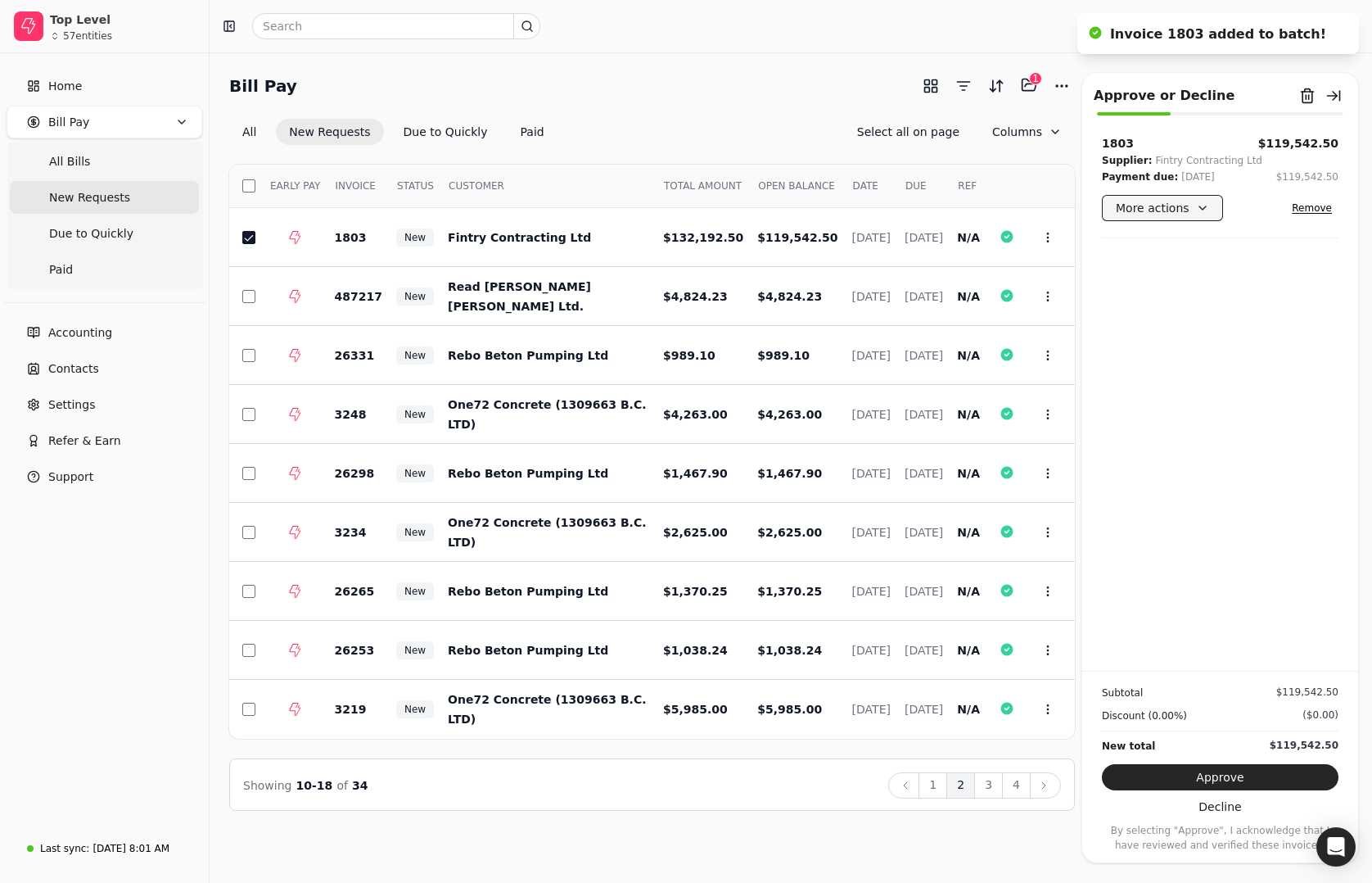
click at [1189, 207] on button "More actions" at bounding box center [1163, 208] width 121 height 26
click at [1171, 291] on div "Edit payment date" at bounding box center [1177, 294] width 144 height 27
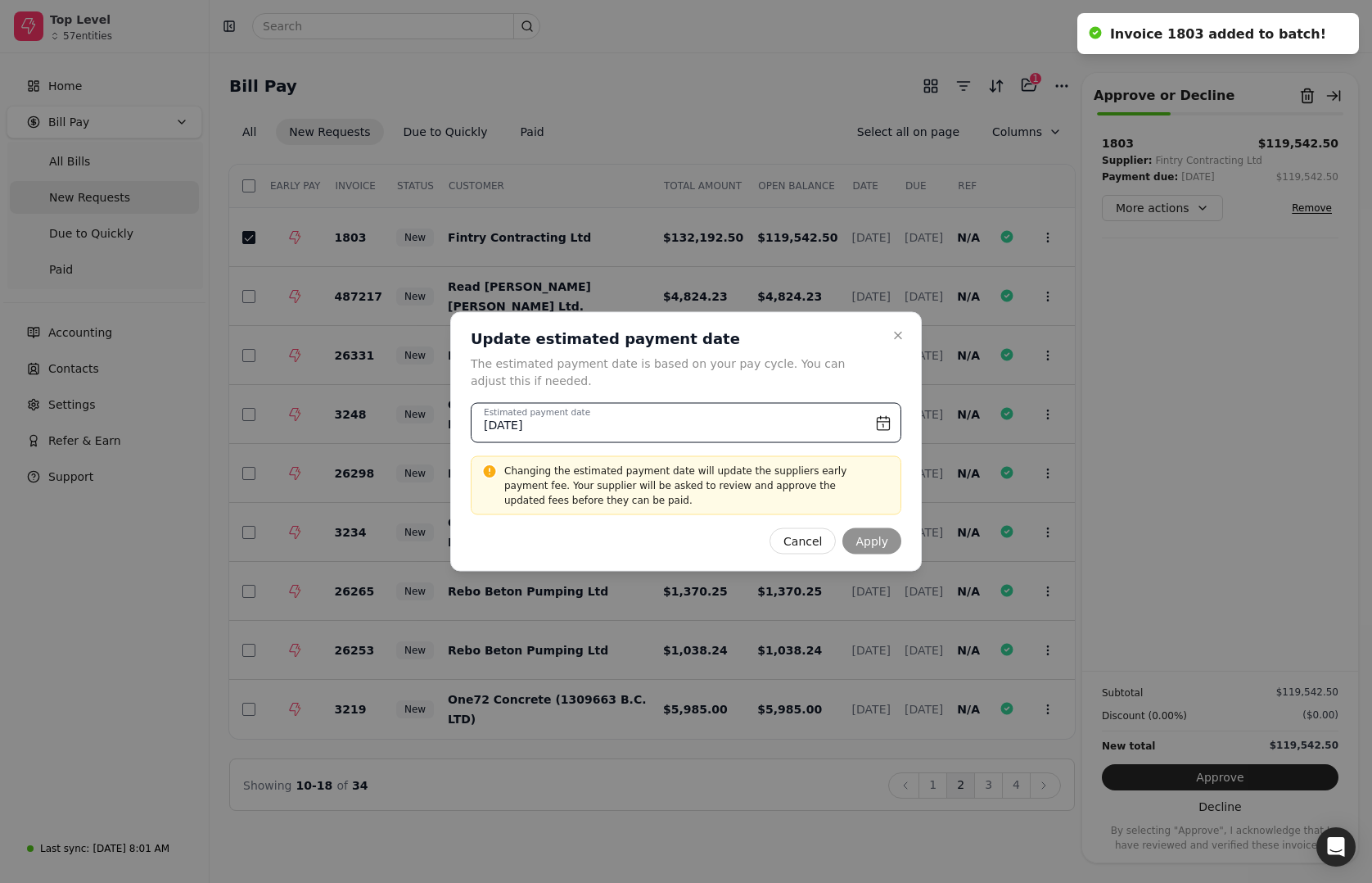
click at [885, 420] on input "[DATE]" at bounding box center [686, 422] width 431 height 40
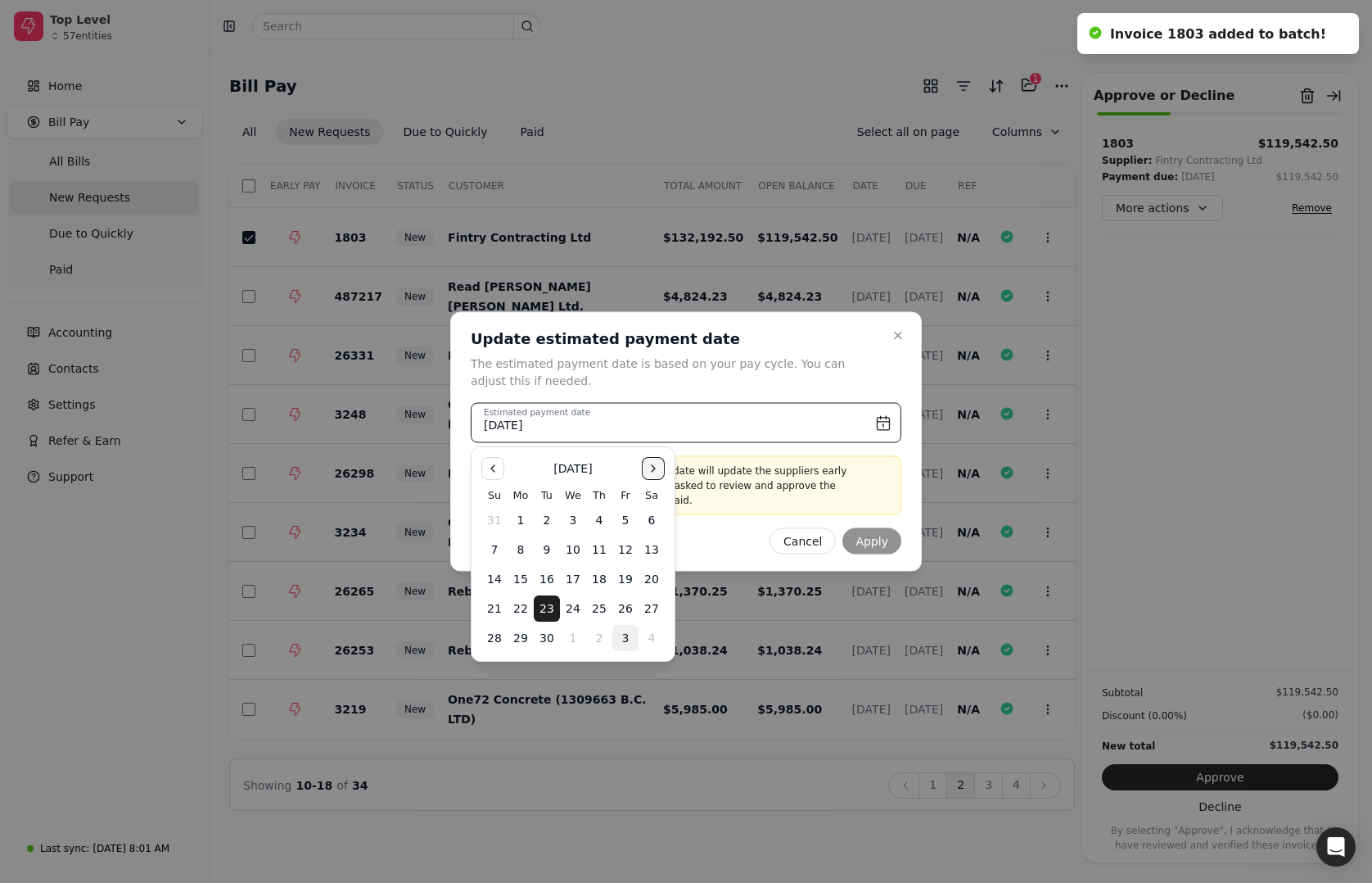
click at [645, 466] on button "Go to the Next Month" at bounding box center [653, 468] width 23 height 23
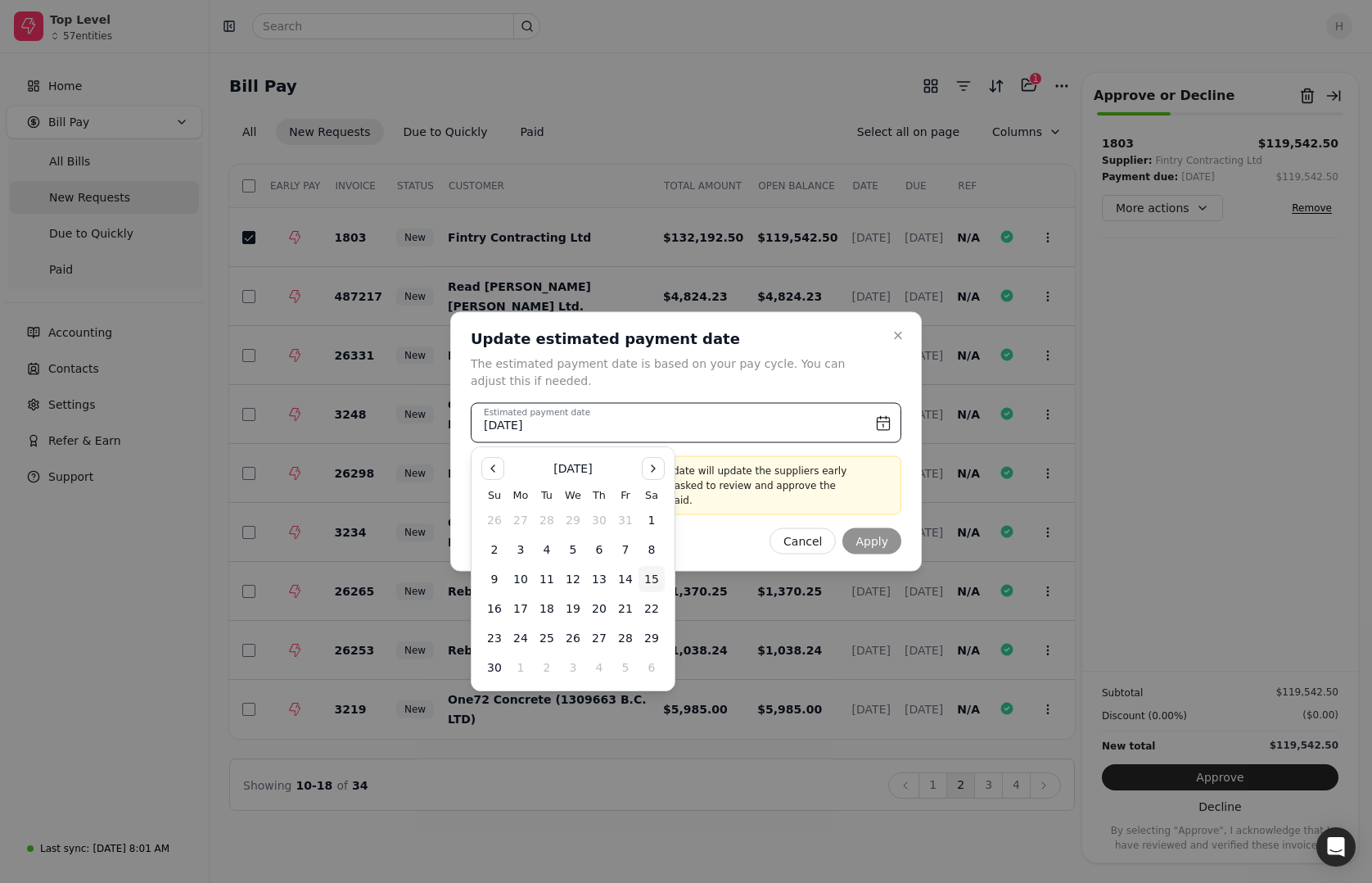
click at [648, 579] on button "15" at bounding box center [652, 579] width 26 height 26
type input "[DATE]"
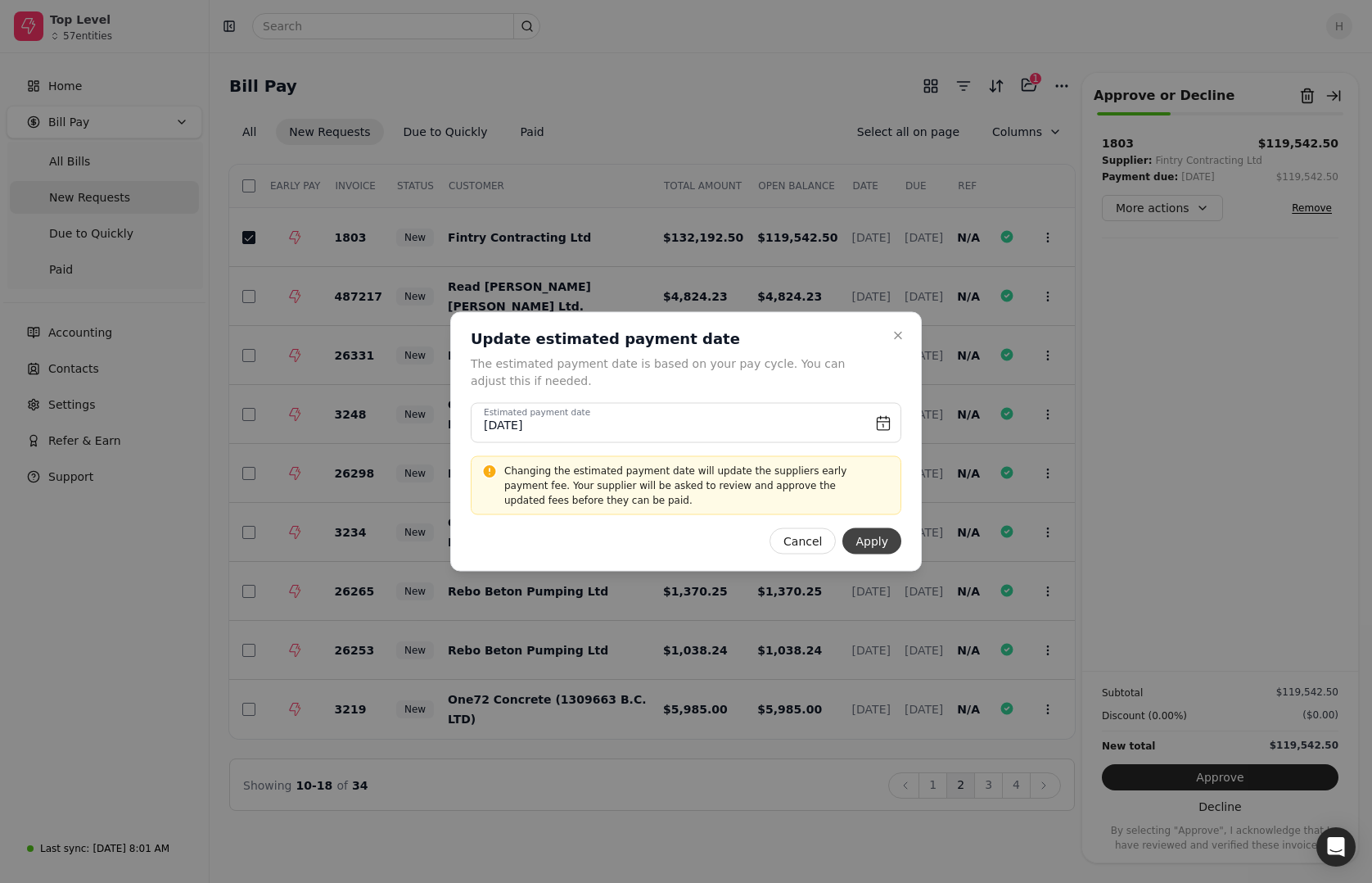
drag, startPoint x: 648, startPoint y: 579, endPoint x: 875, endPoint y: 545, distance: 229.5
click at [875, 545] on button "Apply" at bounding box center [871, 541] width 59 height 26
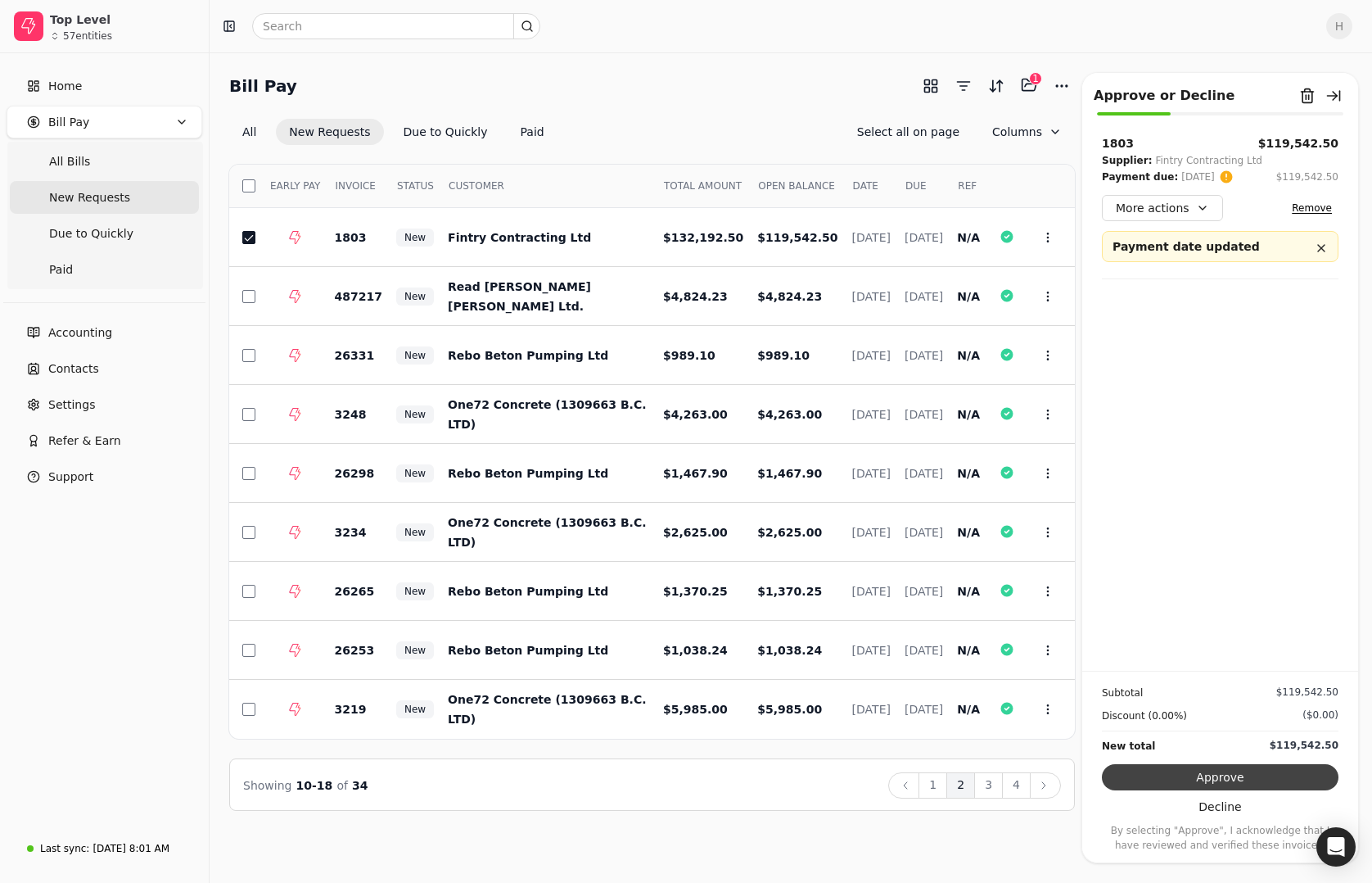
click at [1171, 777] on button "Approve" at bounding box center [1220, 777] width 236 height 26
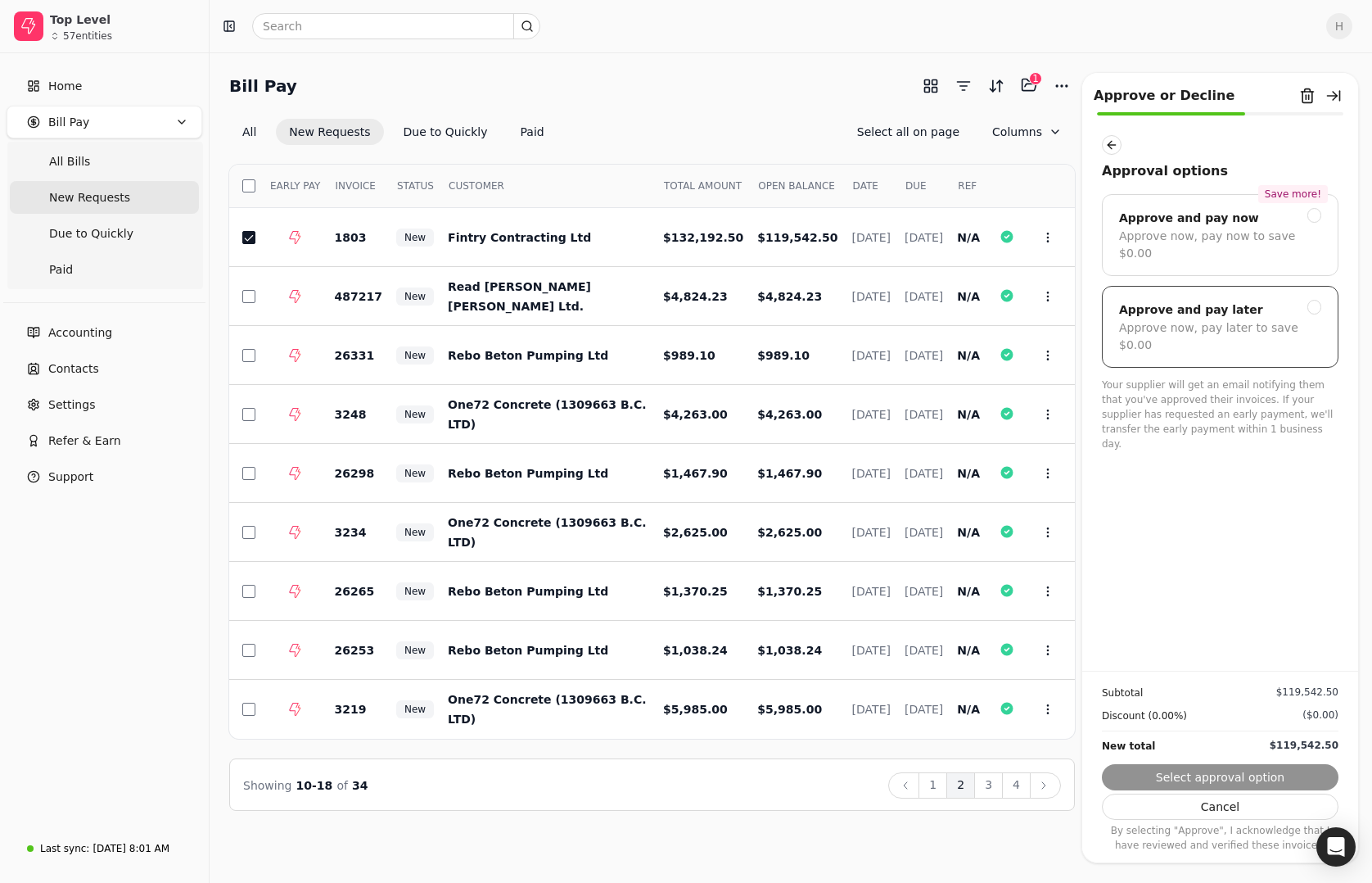
click at [1194, 300] on div "Approve and pay later" at bounding box center [1191, 309] width 144 height 20
click at [1198, 772] on button "Submit approval" at bounding box center [1220, 777] width 236 height 26
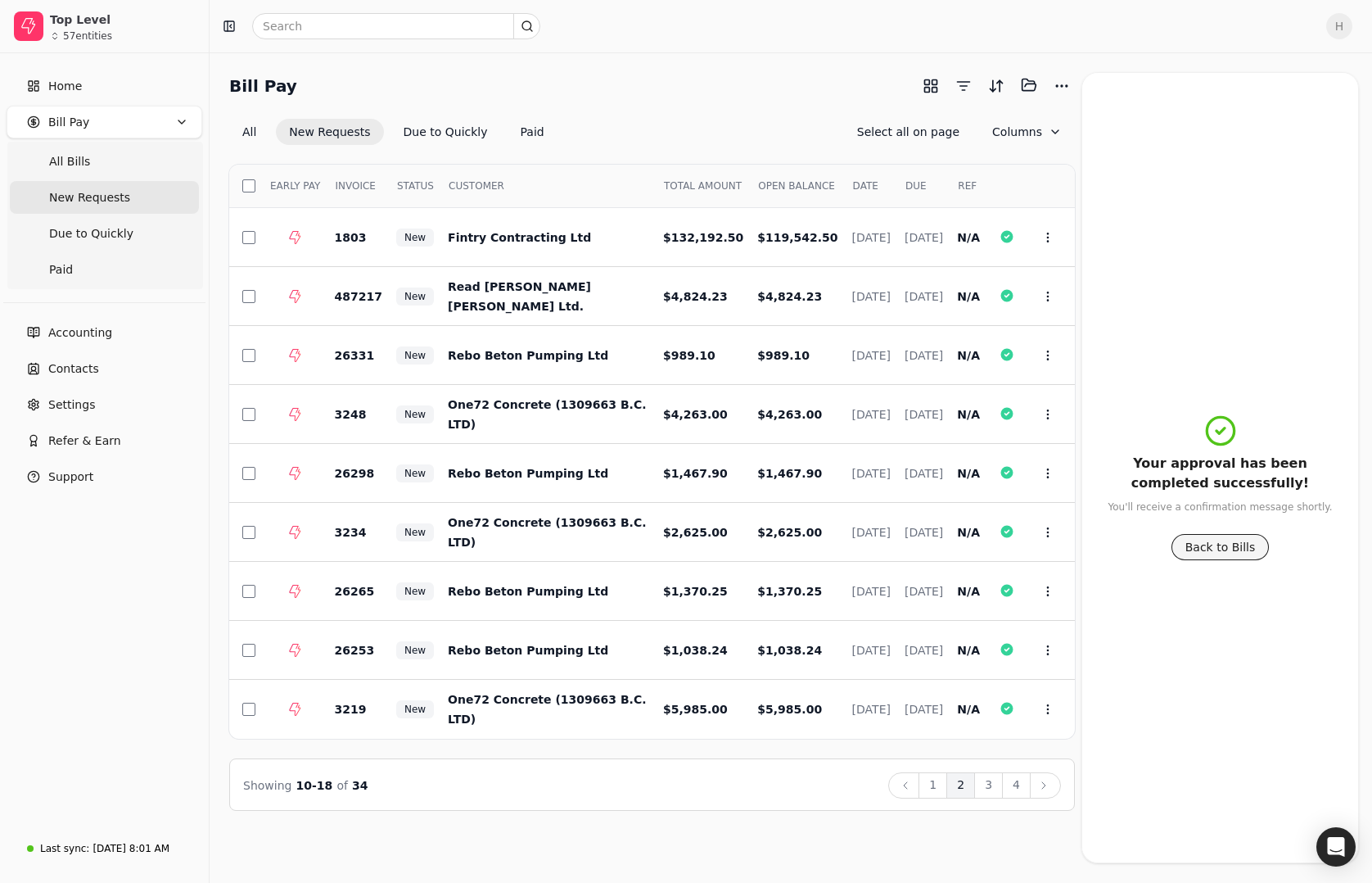
click at [1213, 546] on button "Back to Bills" at bounding box center [1220, 547] width 98 height 26
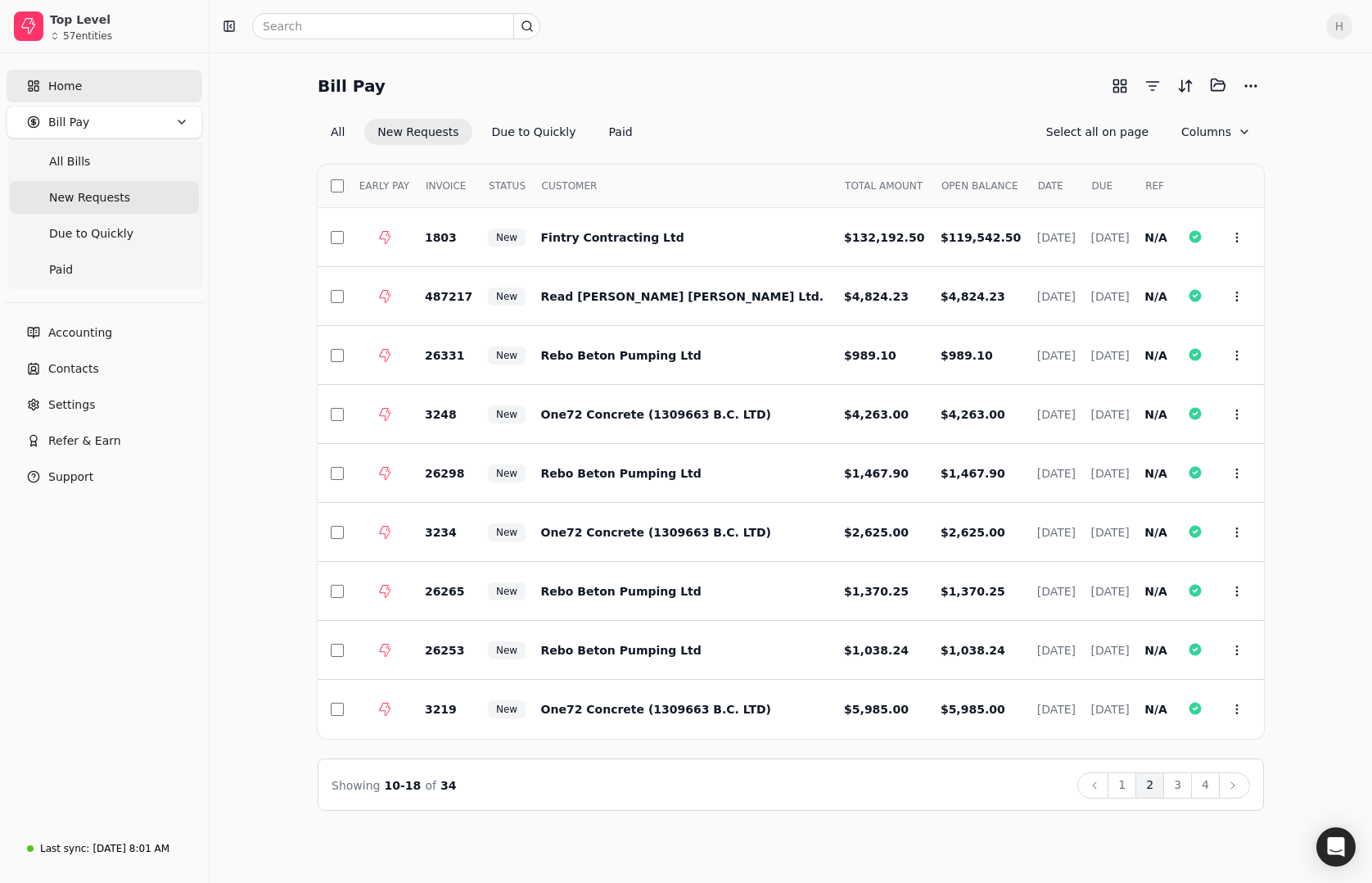
click at [84, 87] on link "Home" at bounding box center [104, 85] width 195 height 33
